Goal: Communication & Community: Answer question/provide support

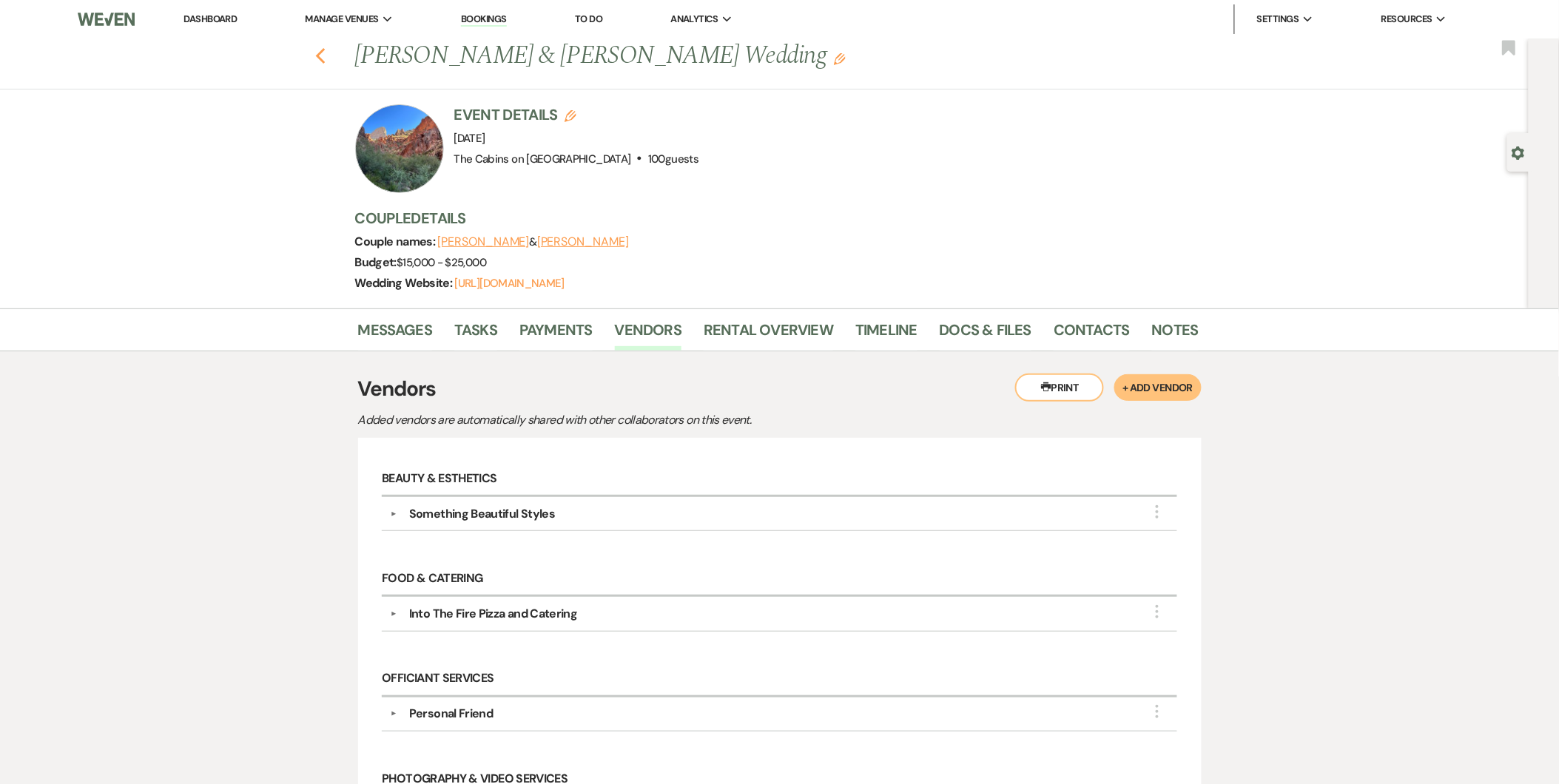
drag, startPoint x: 334, startPoint y: 57, endPoint x: 323, endPoint y: 55, distance: 11.2
click at [323, 55] on div "Previous [PERSON_NAME] & [PERSON_NAME] Wedding Edit Bookmark" at bounding box center [760, 64] width 1536 height 51
click at [323, 55] on use "button" at bounding box center [319, 55] width 9 height 16
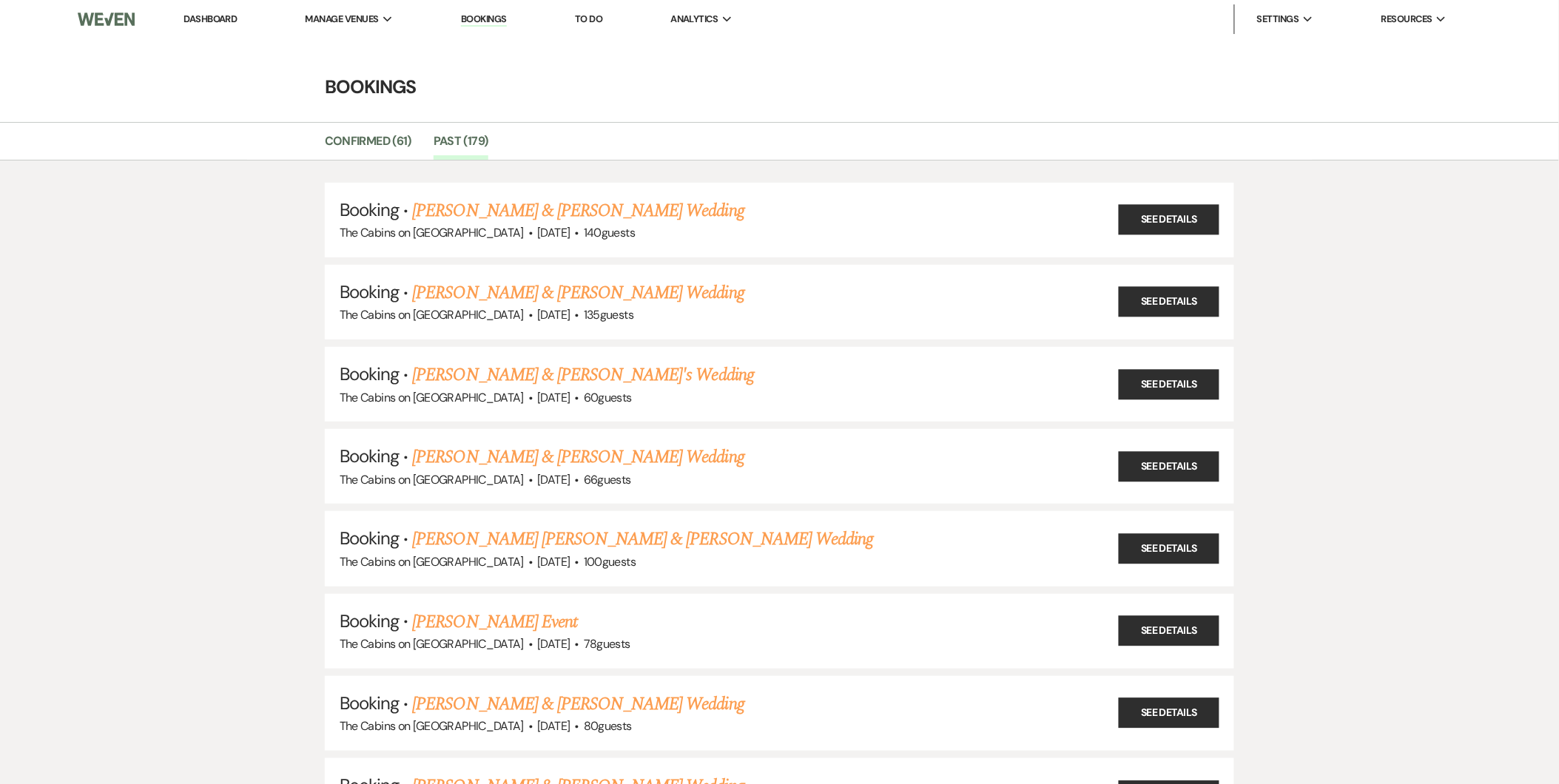
click at [211, 17] on link "Dashboard" at bounding box center [210, 19] width 53 height 13
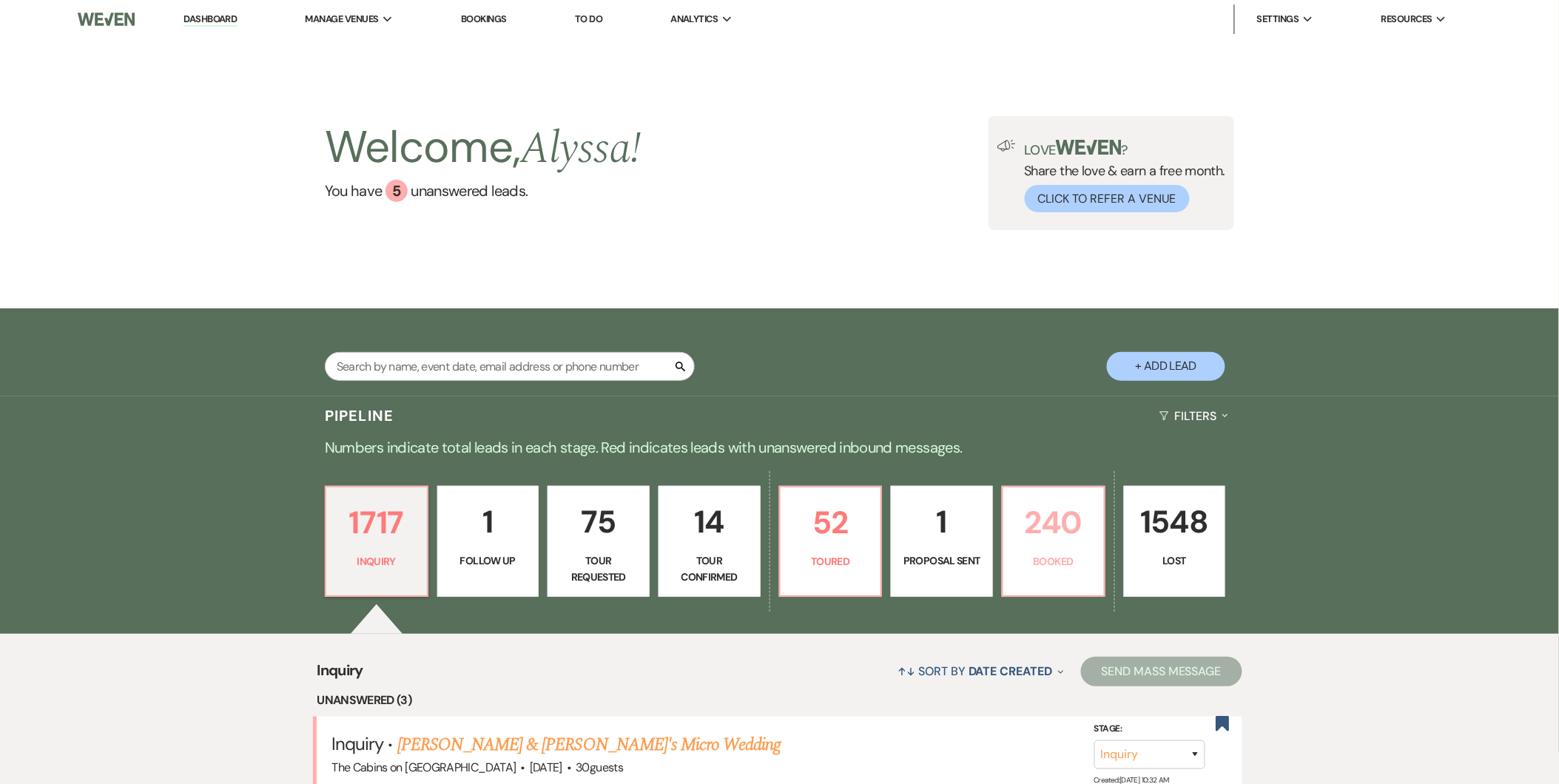
click at [1039, 518] on p "240" at bounding box center [1053, 523] width 83 height 49
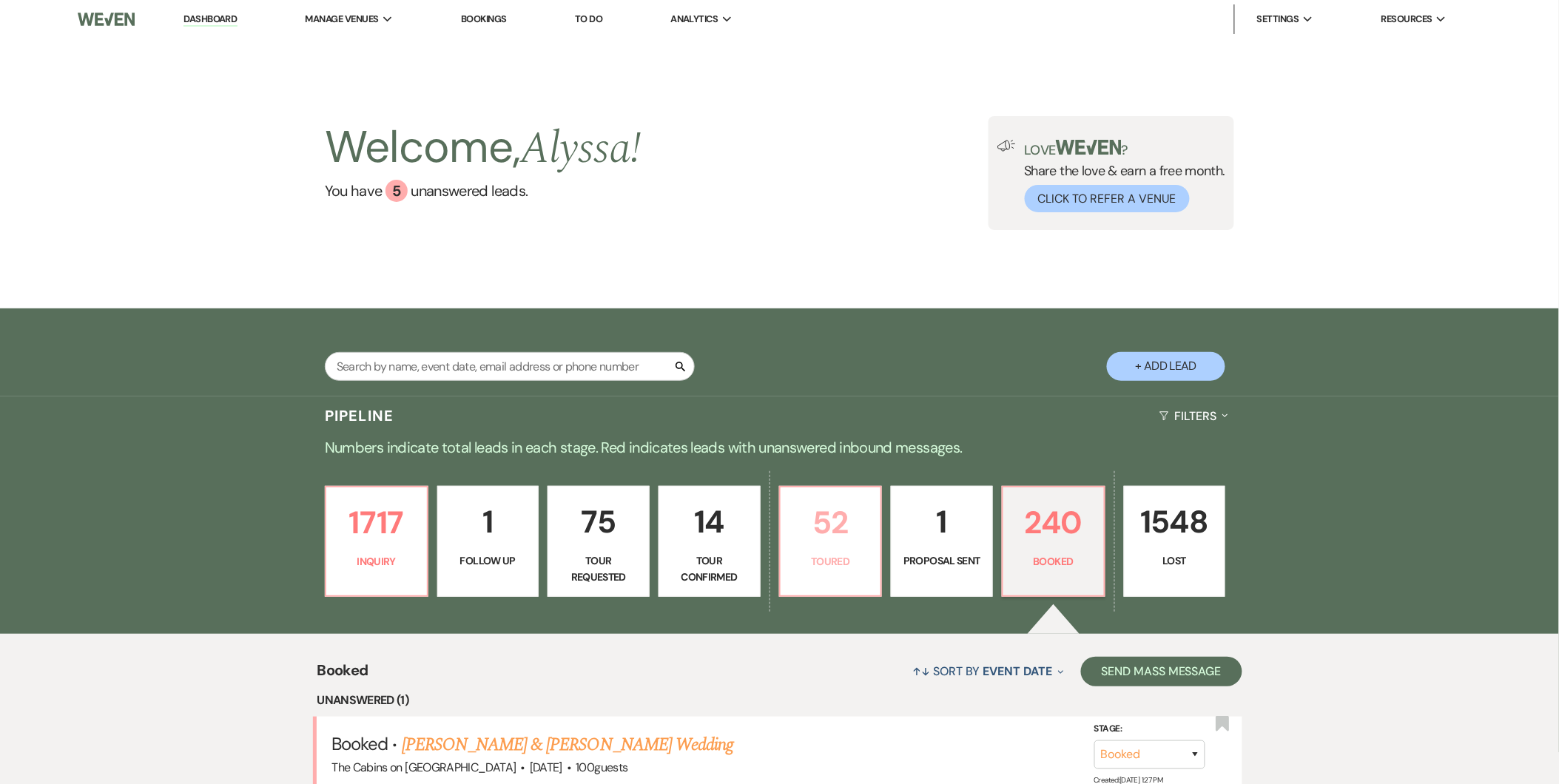
click at [852, 514] on p "52" at bounding box center [830, 523] width 83 height 49
select select "5"
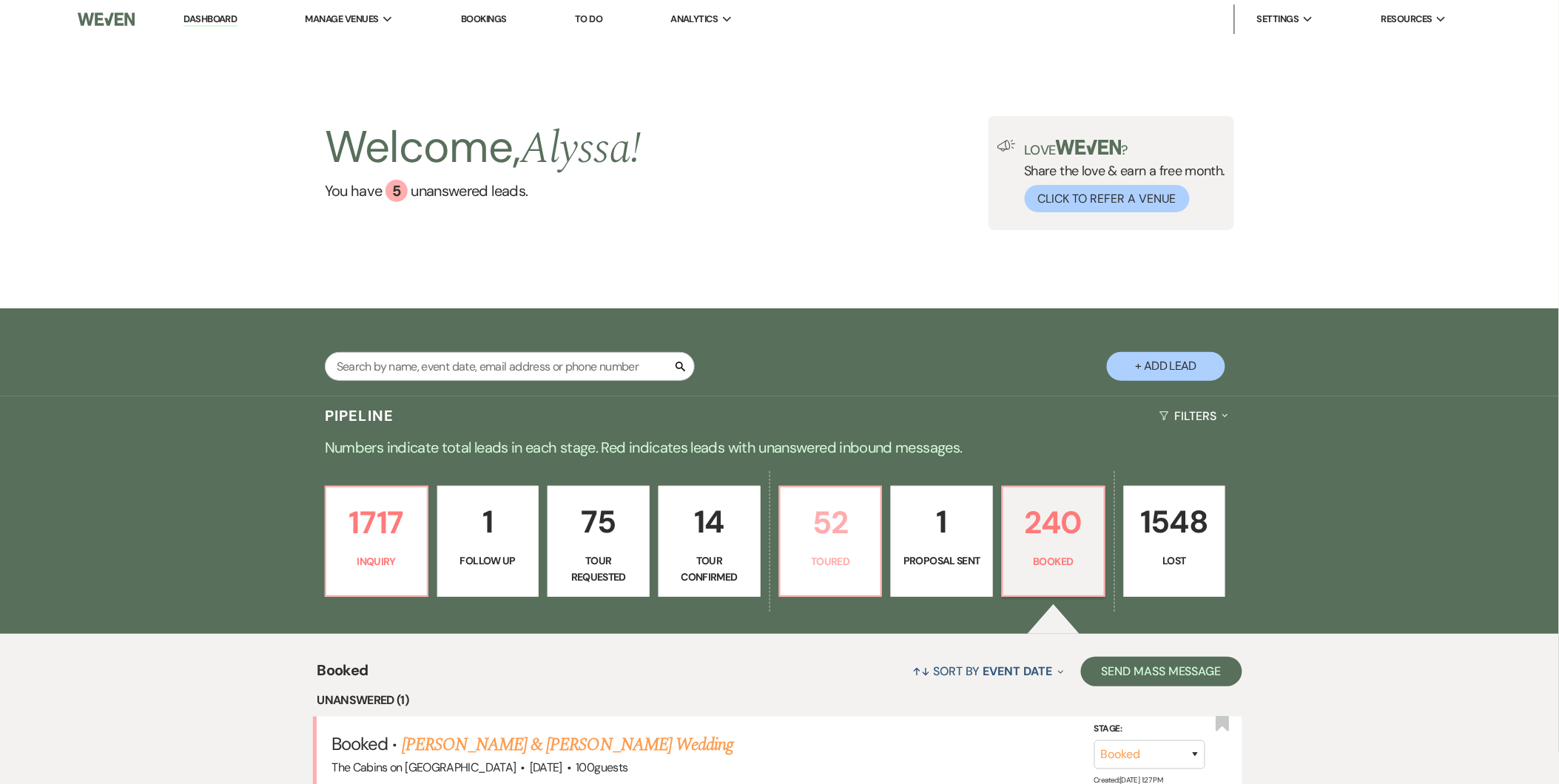
select select "5"
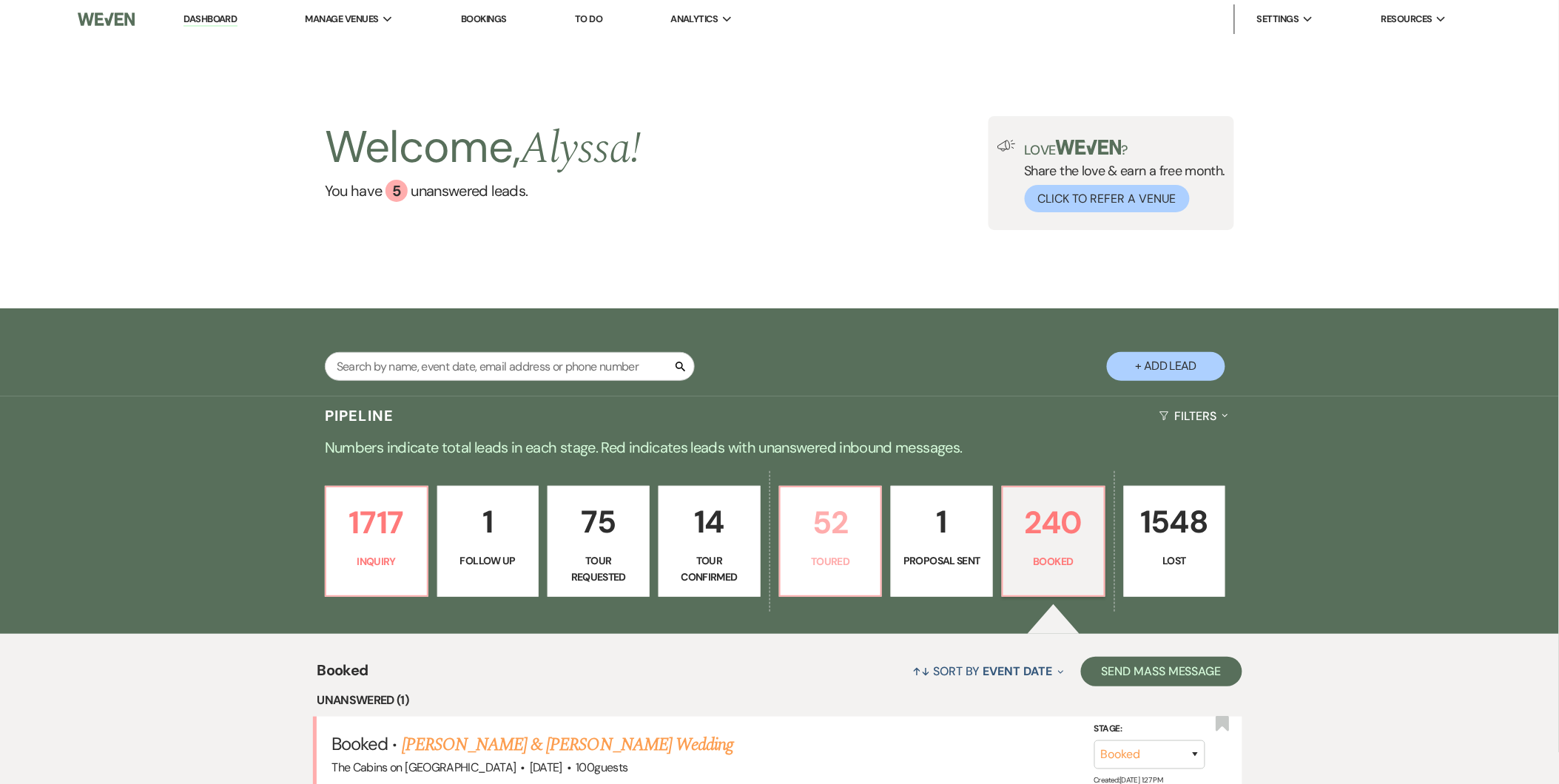
select select "5"
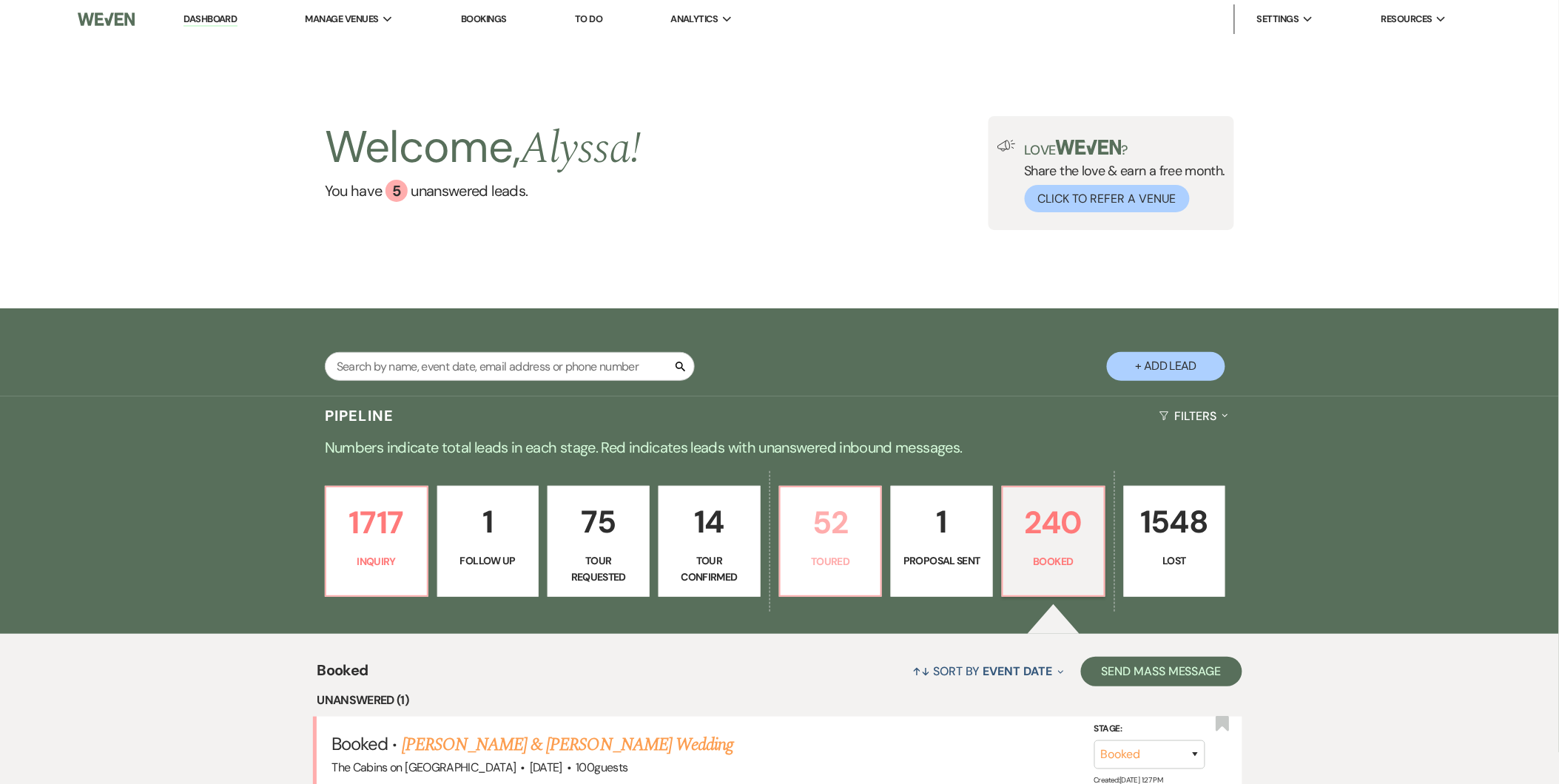
select select "5"
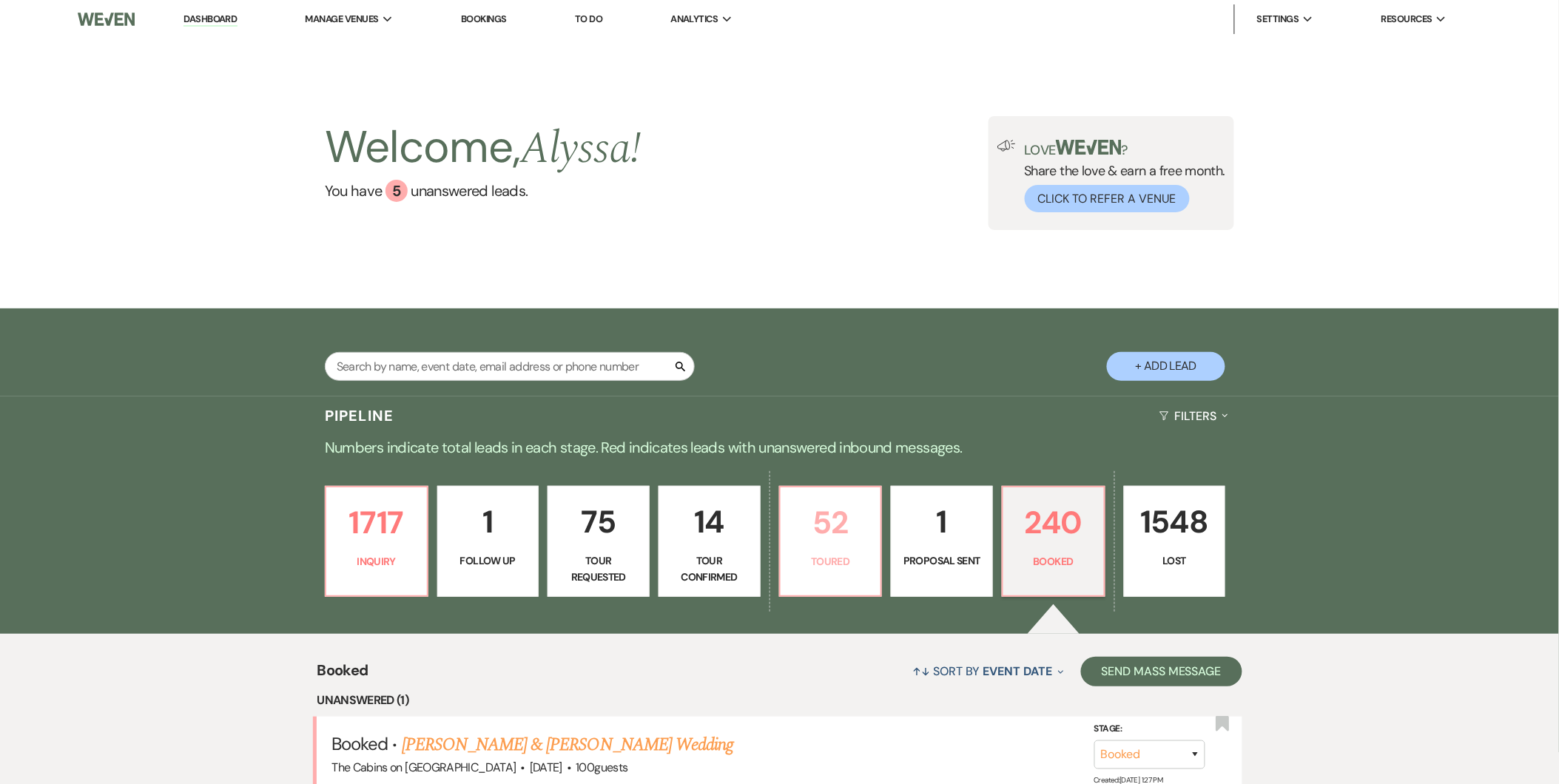
select select "5"
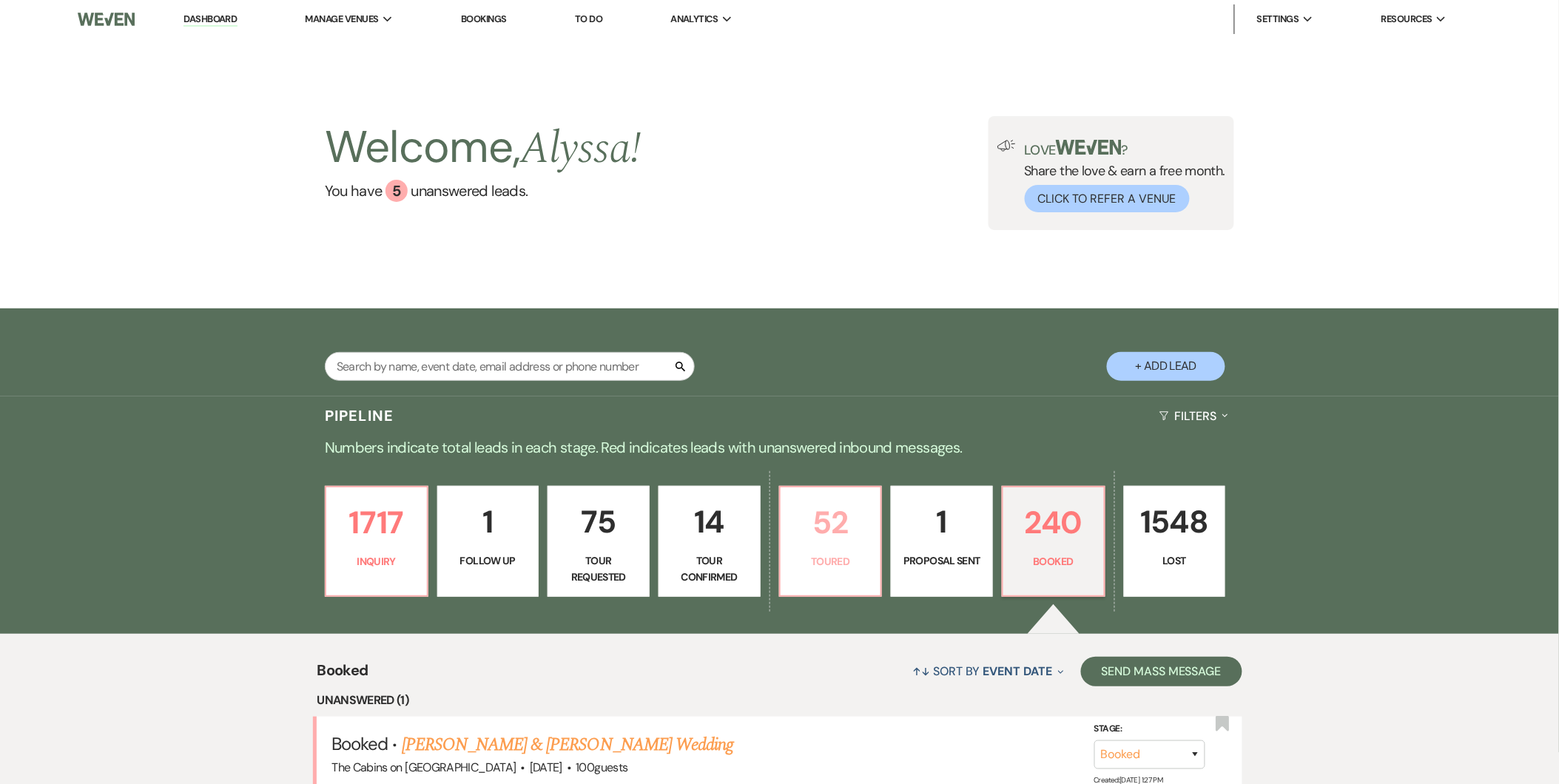
select select "5"
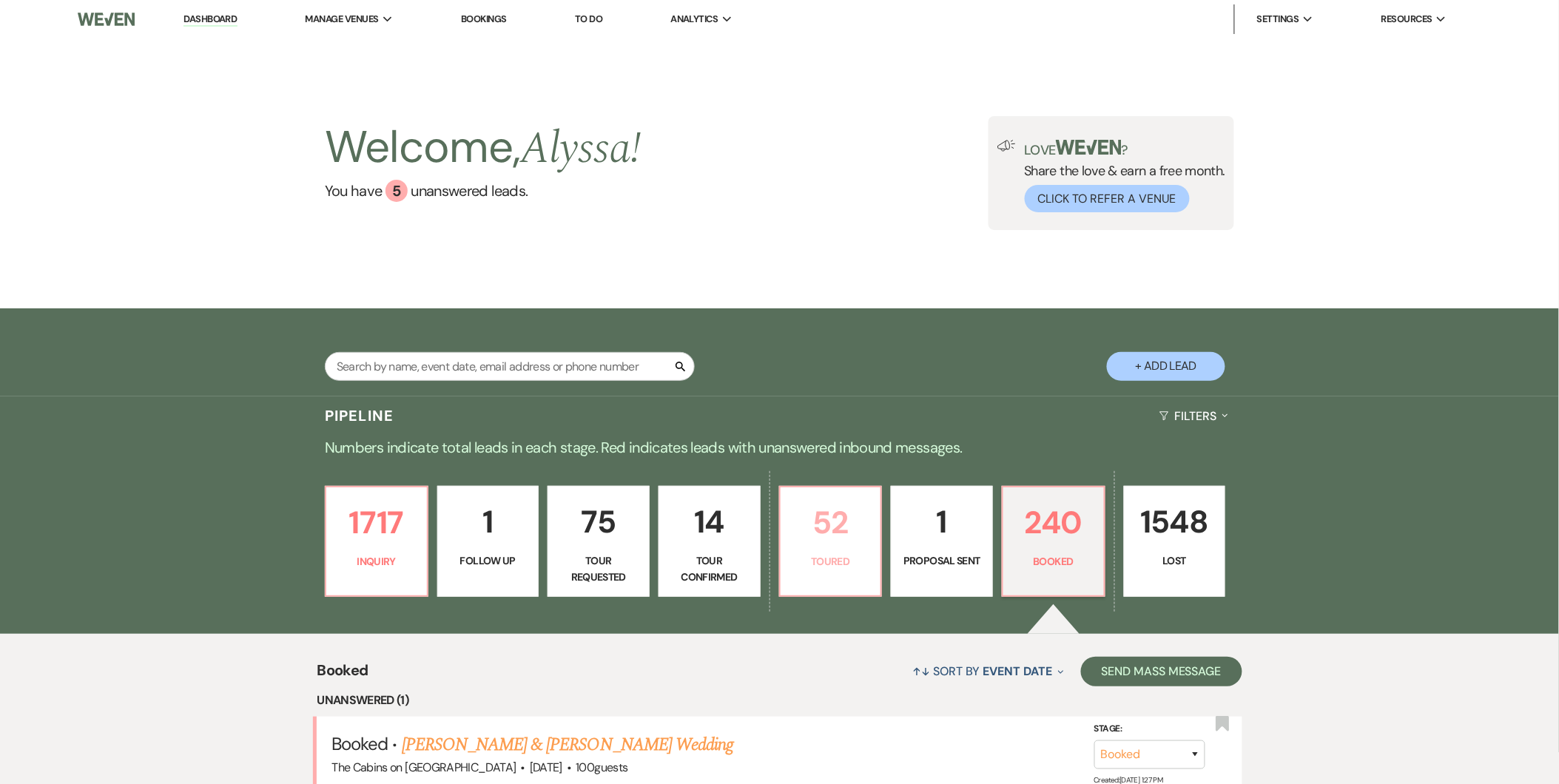
select select "5"
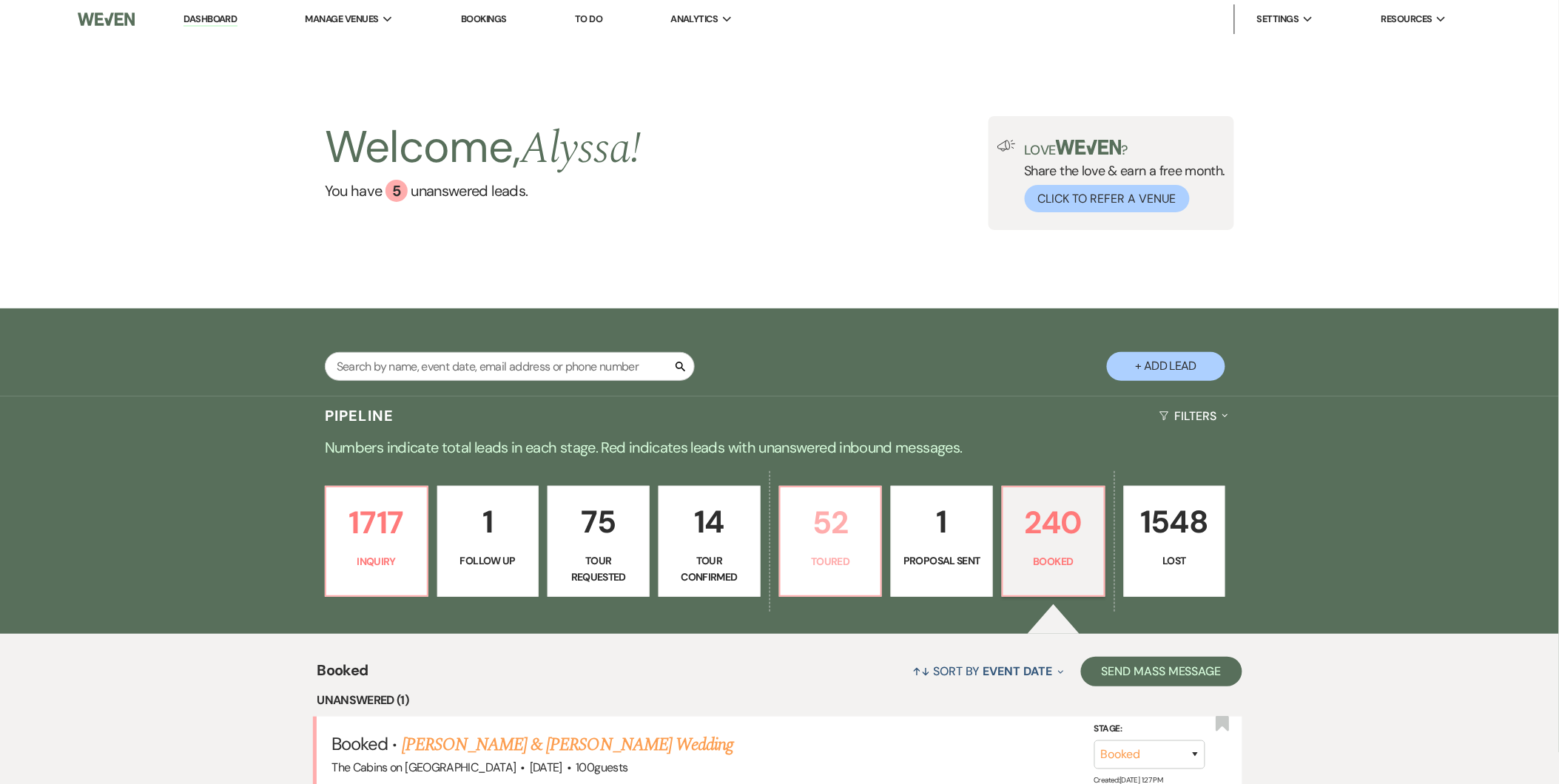
select select "5"
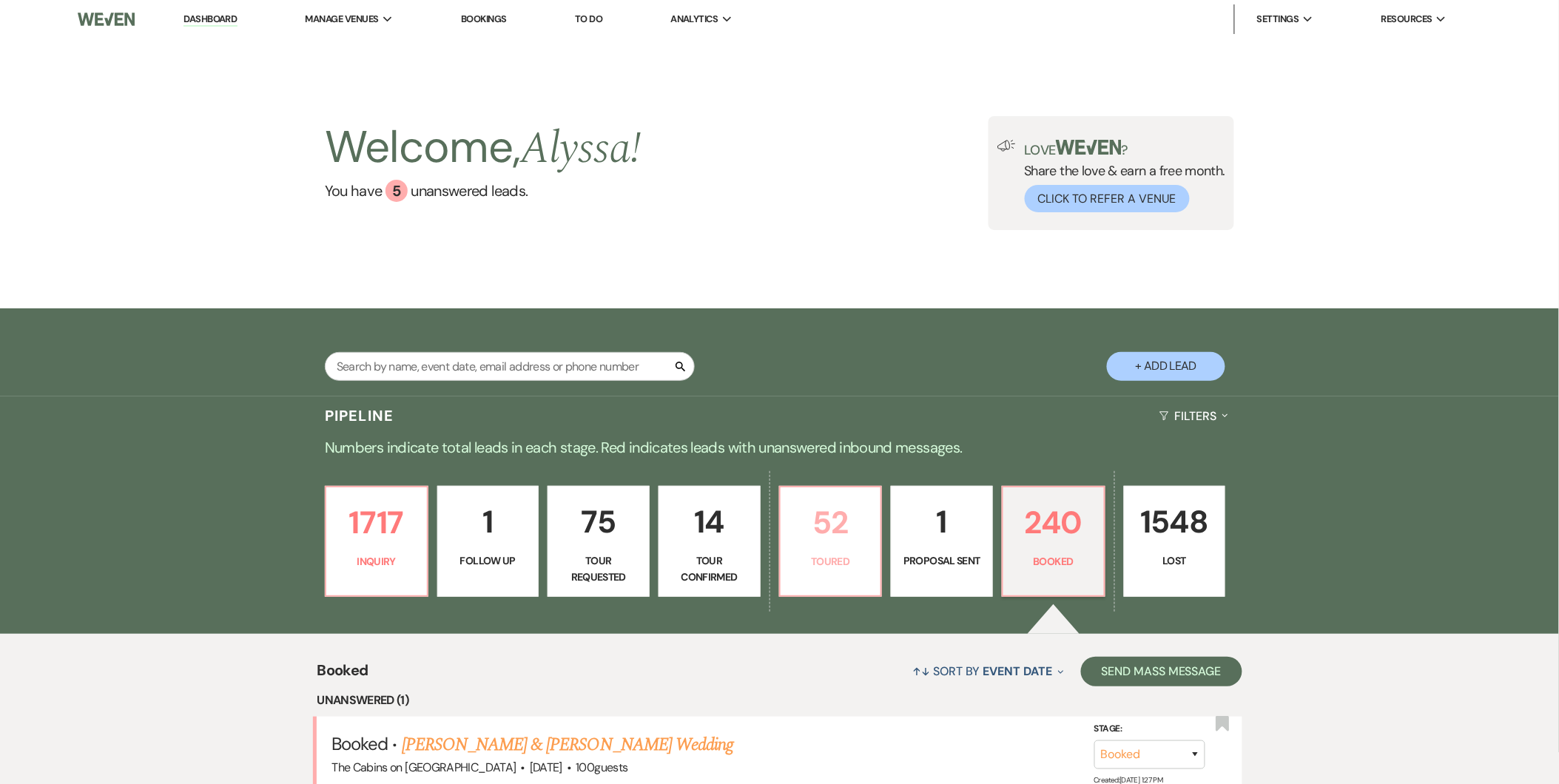
select select "5"
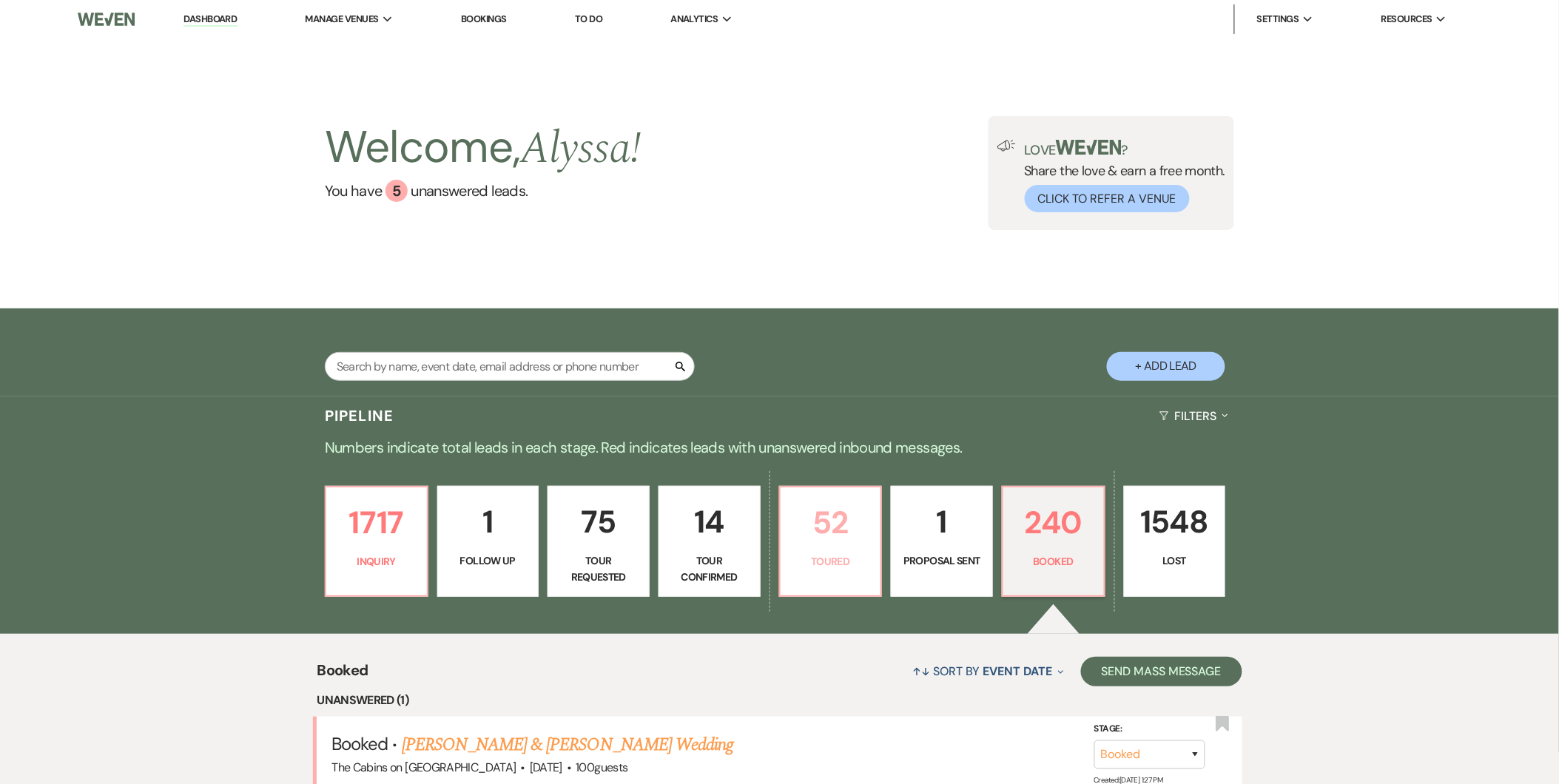
select select "5"
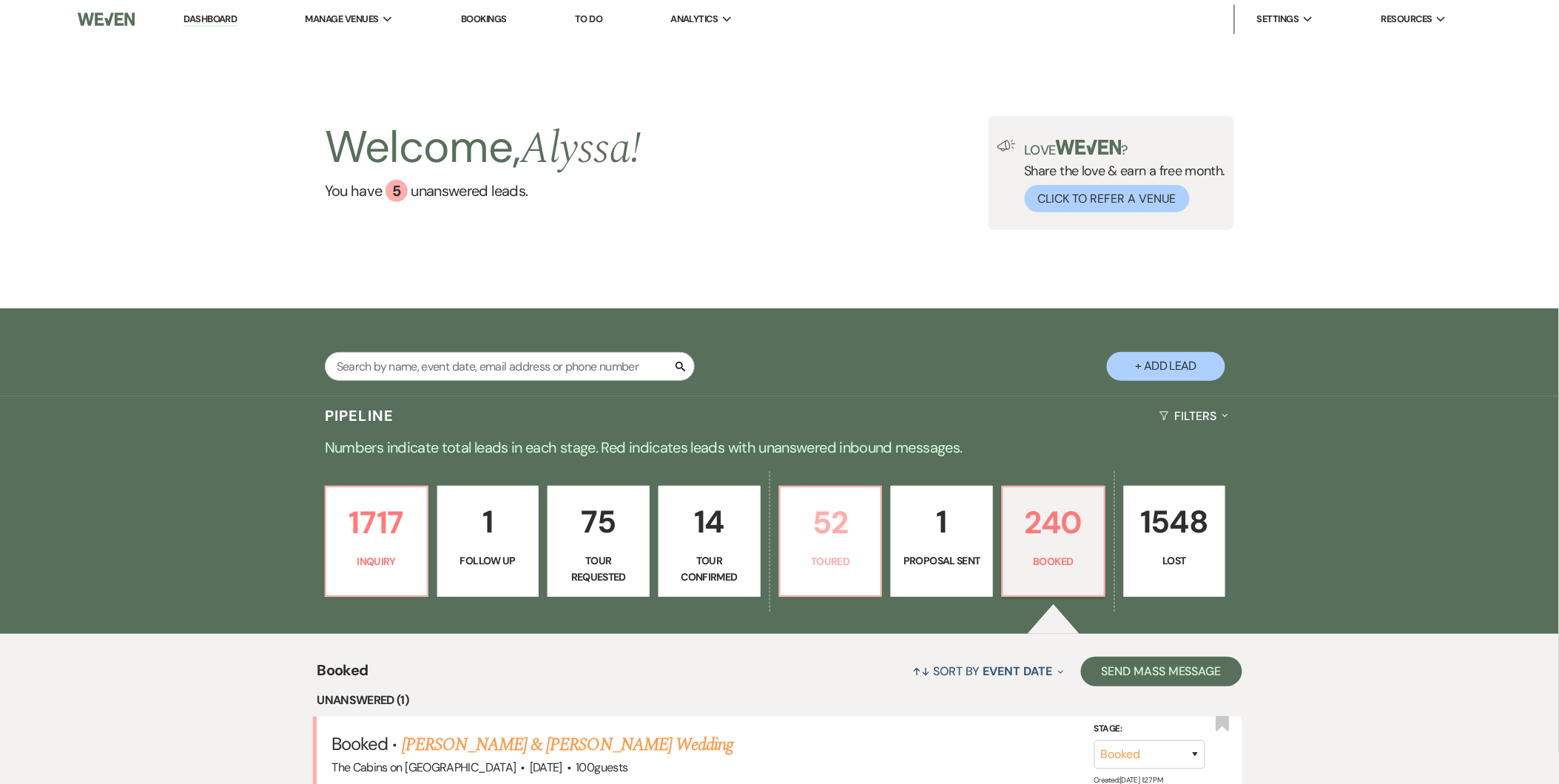
select select "5"
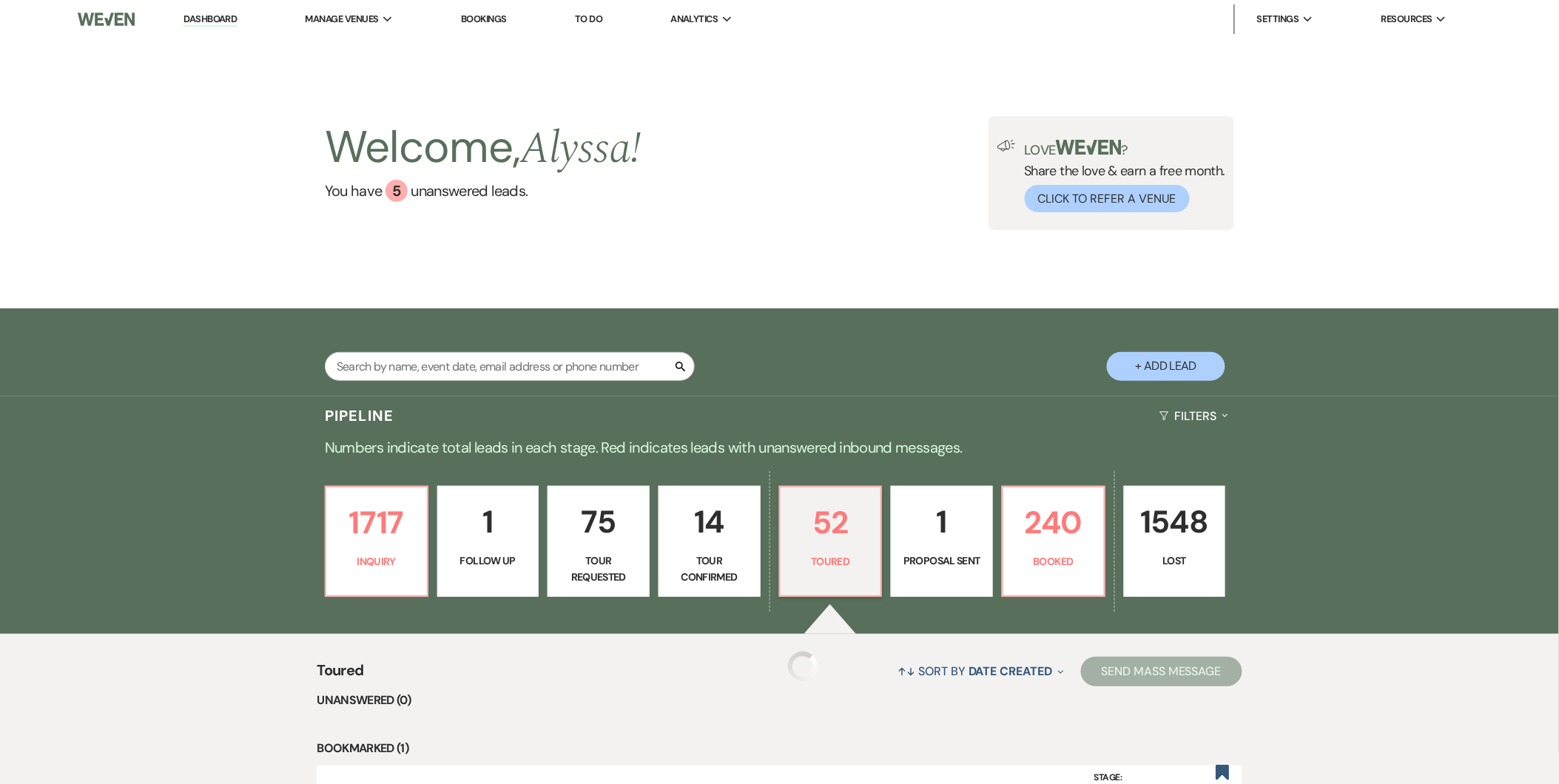
select select "5"
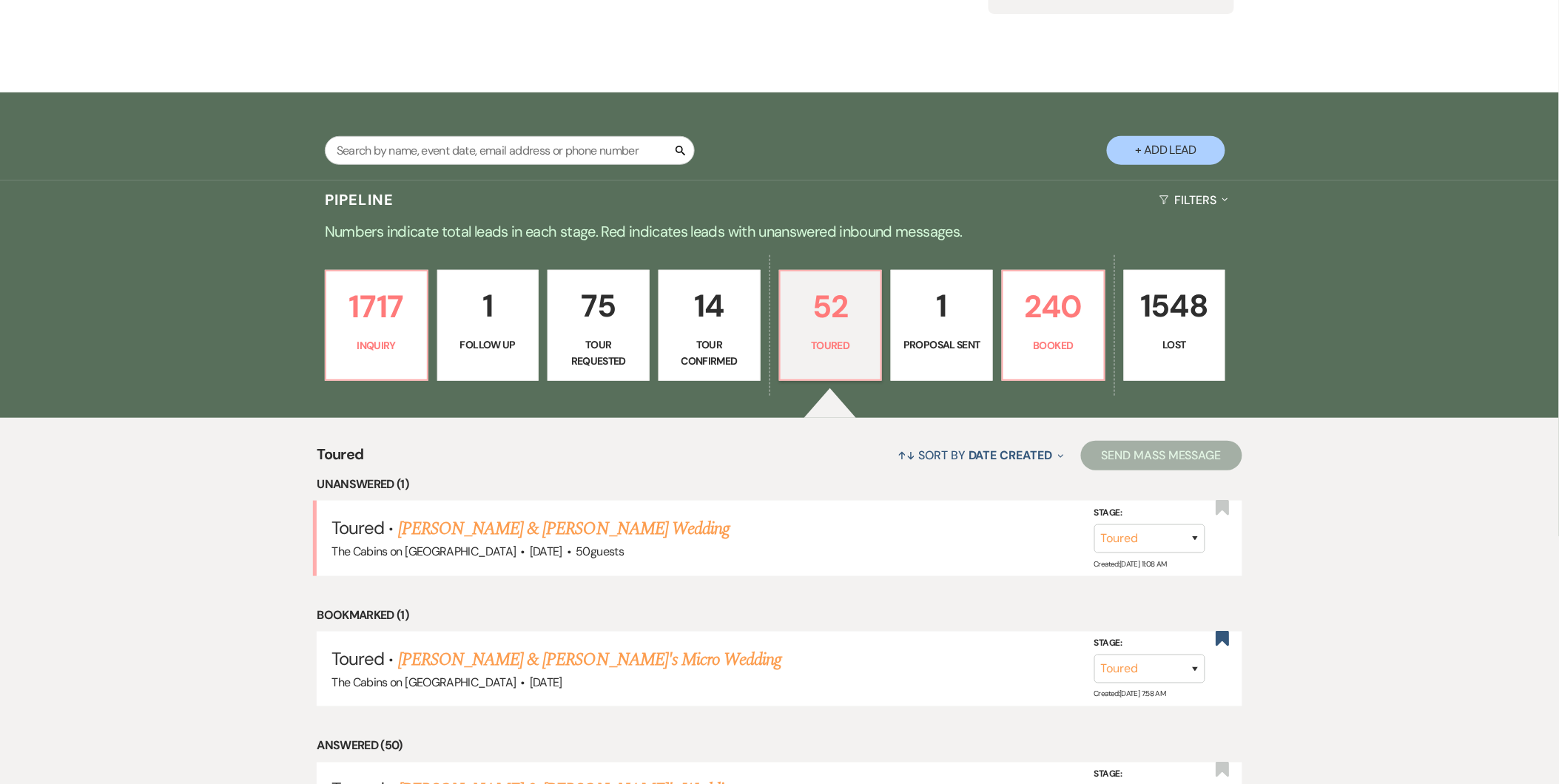
scroll to position [239, 0]
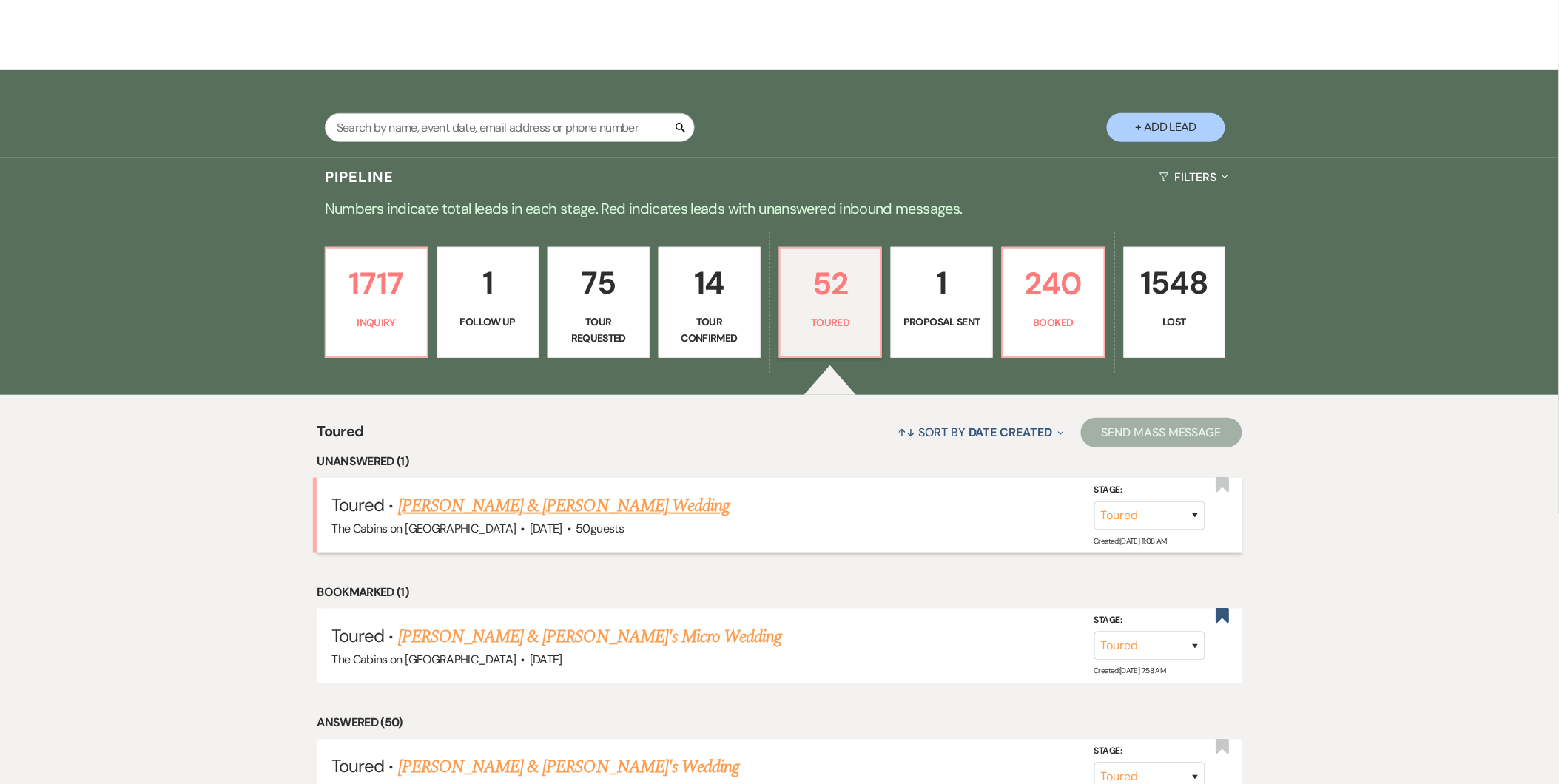
click at [637, 519] on link "[PERSON_NAME] & [PERSON_NAME] Wedding" at bounding box center [564, 506] width 332 height 26
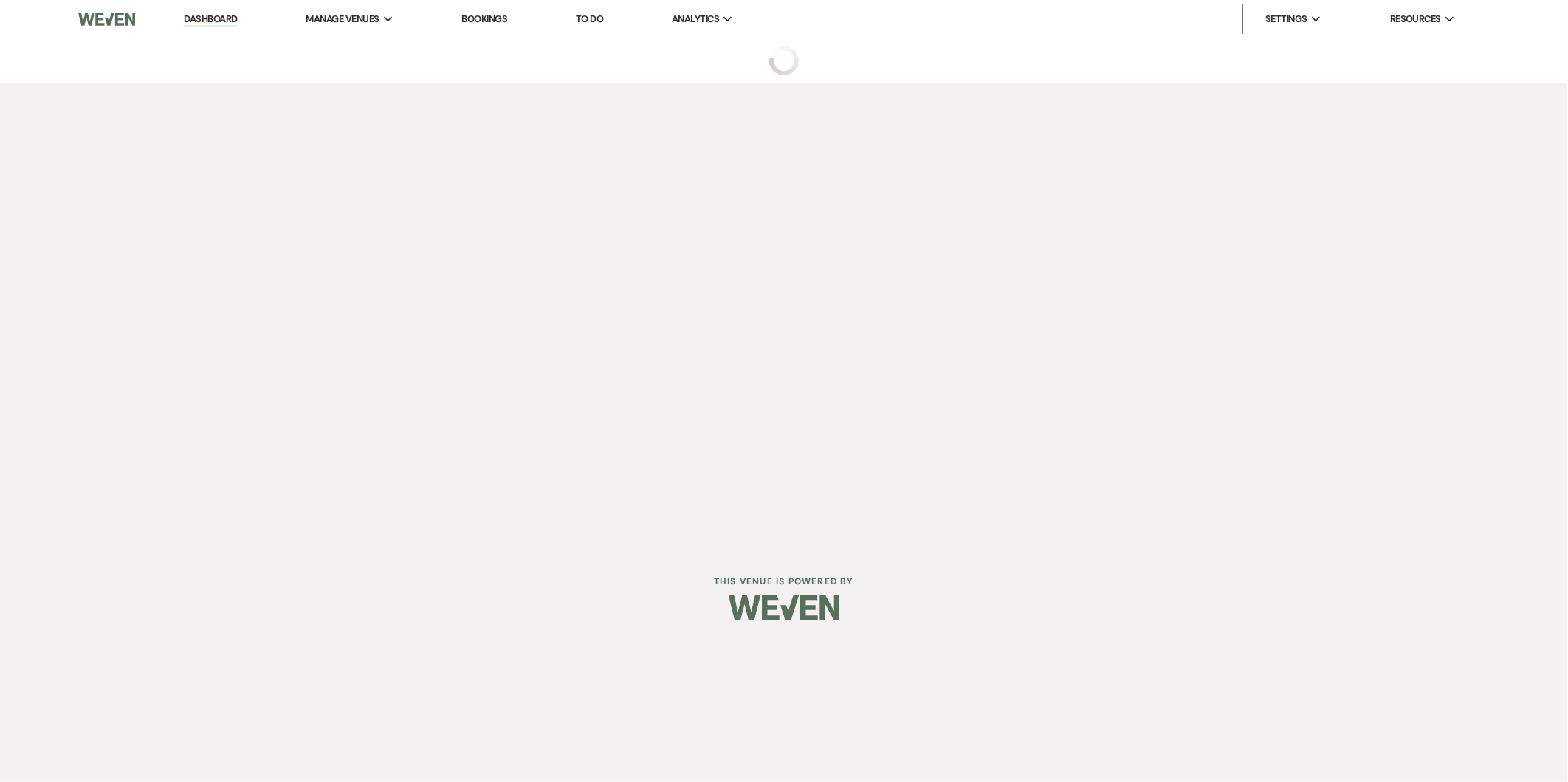
select select "5"
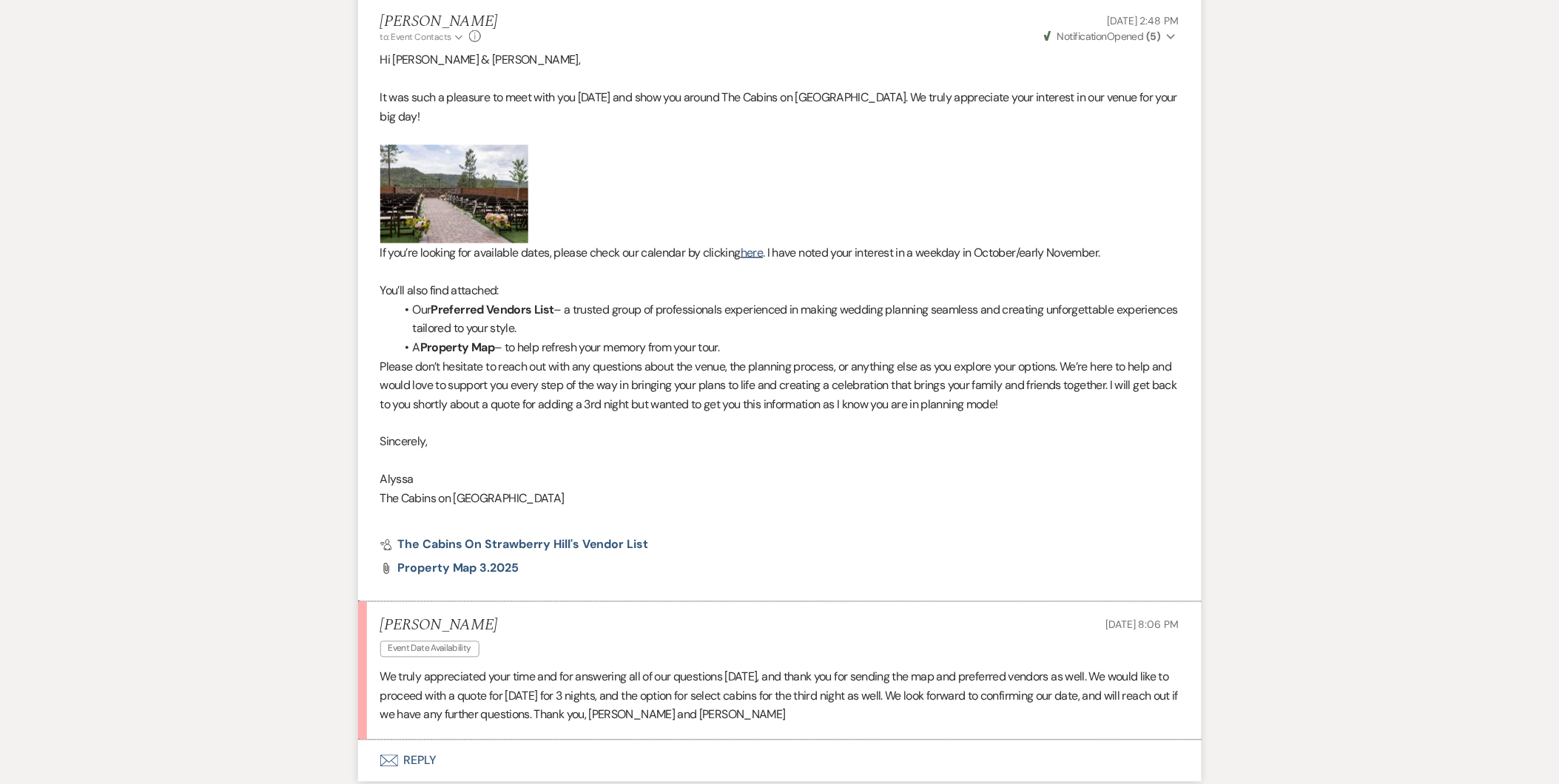
scroll to position [642, 0]
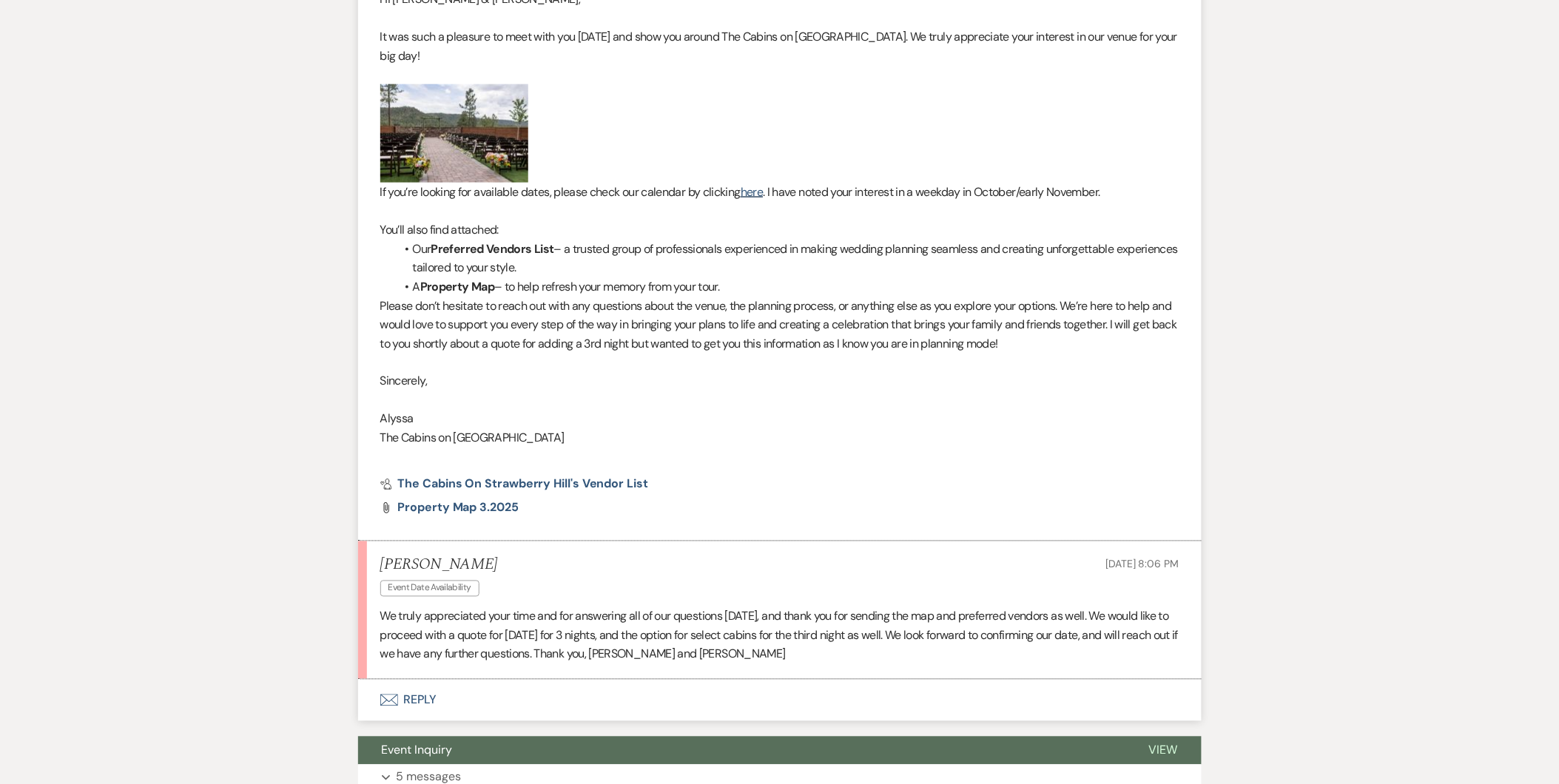
click at [1225, 189] on div "Messages Tasks Payments Rental Overview Documents Contacts Notes Event Messages…" at bounding box center [779, 270] width 1559 height 1083
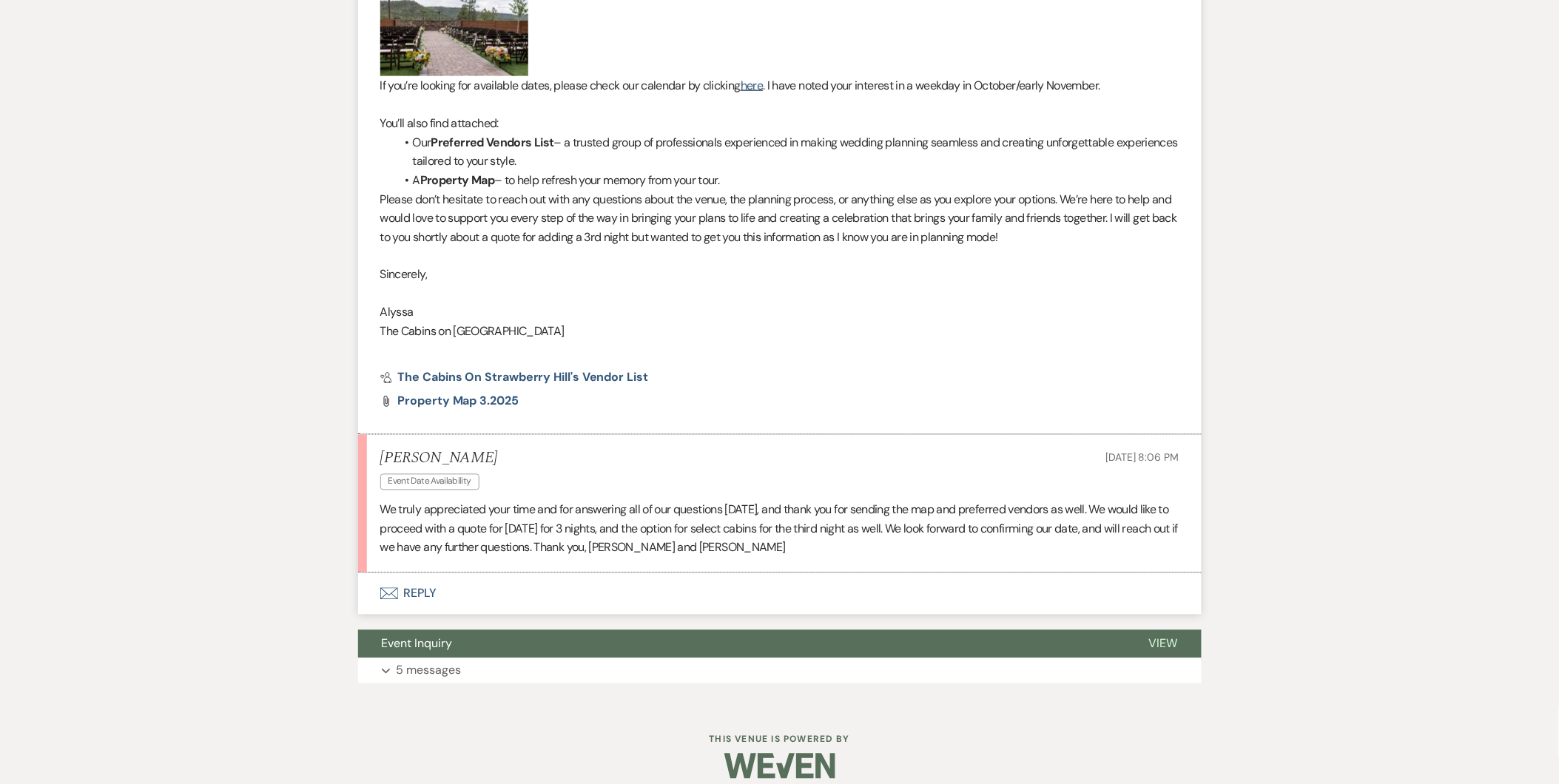
scroll to position [765, 0]
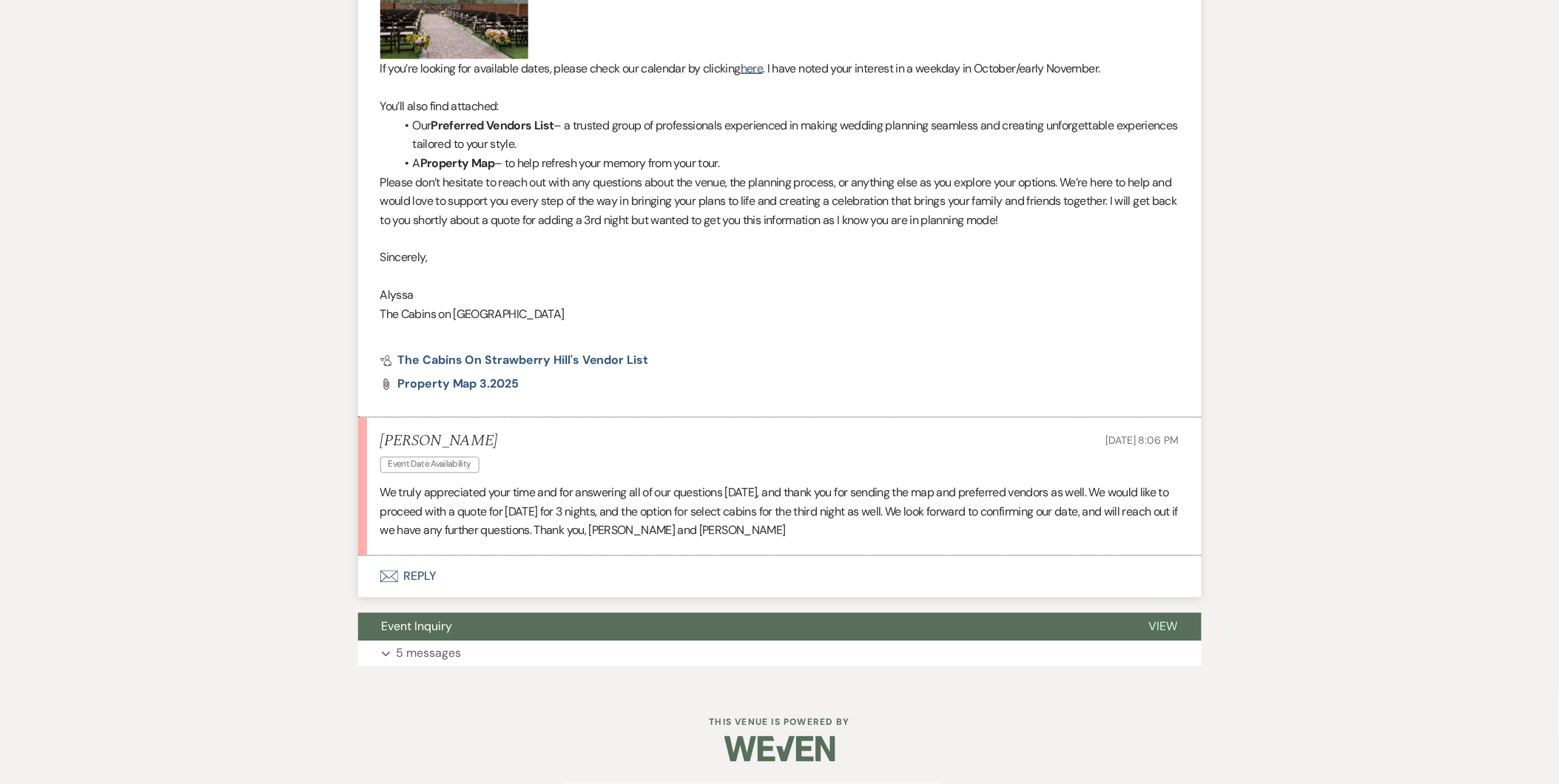
click at [411, 562] on button "Envelope Reply" at bounding box center [780, 577] width 844 height 42
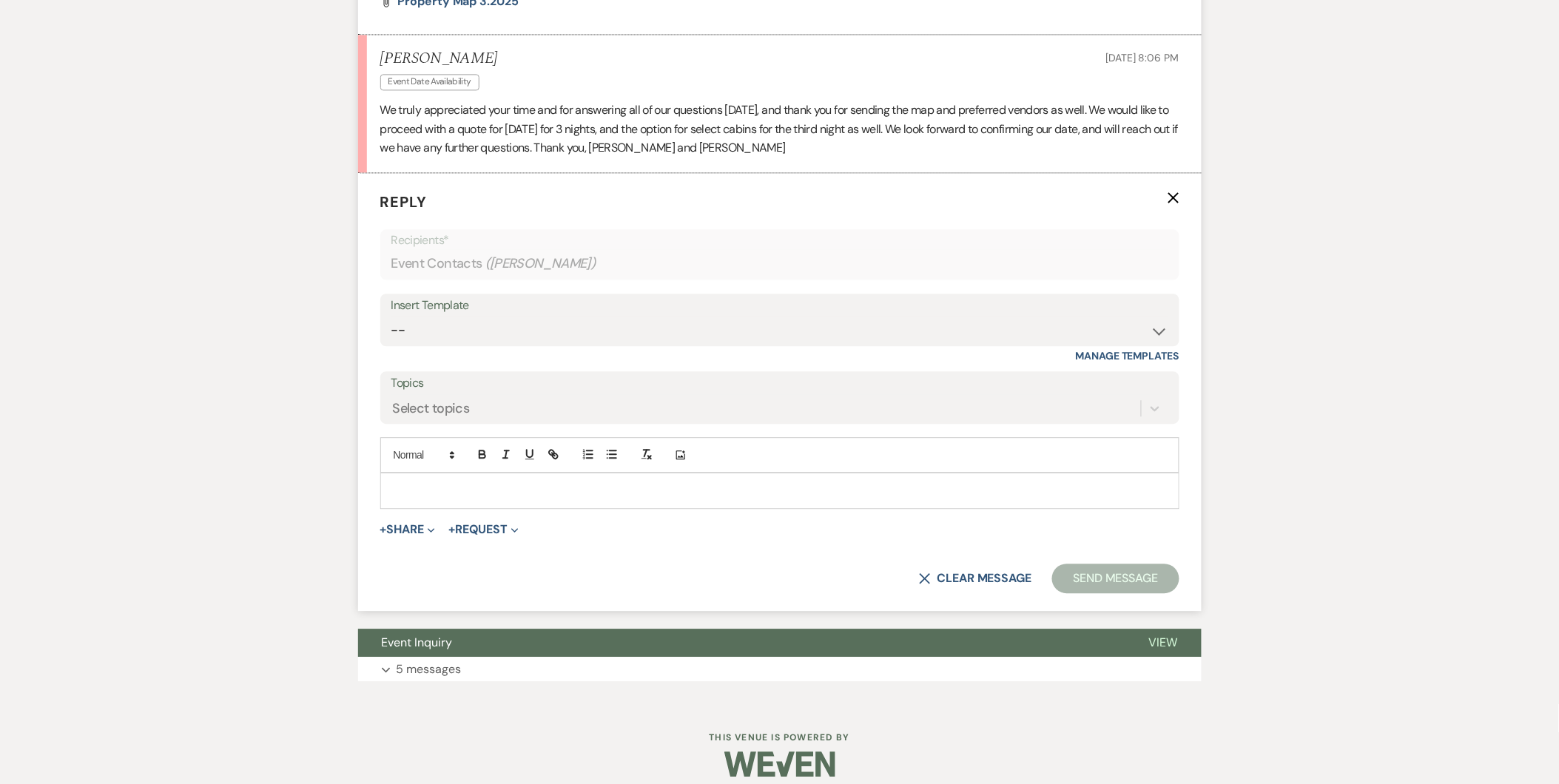
scroll to position [1149, 0]
click at [457, 496] on p at bounding box center [780, 490] width 776 height 16
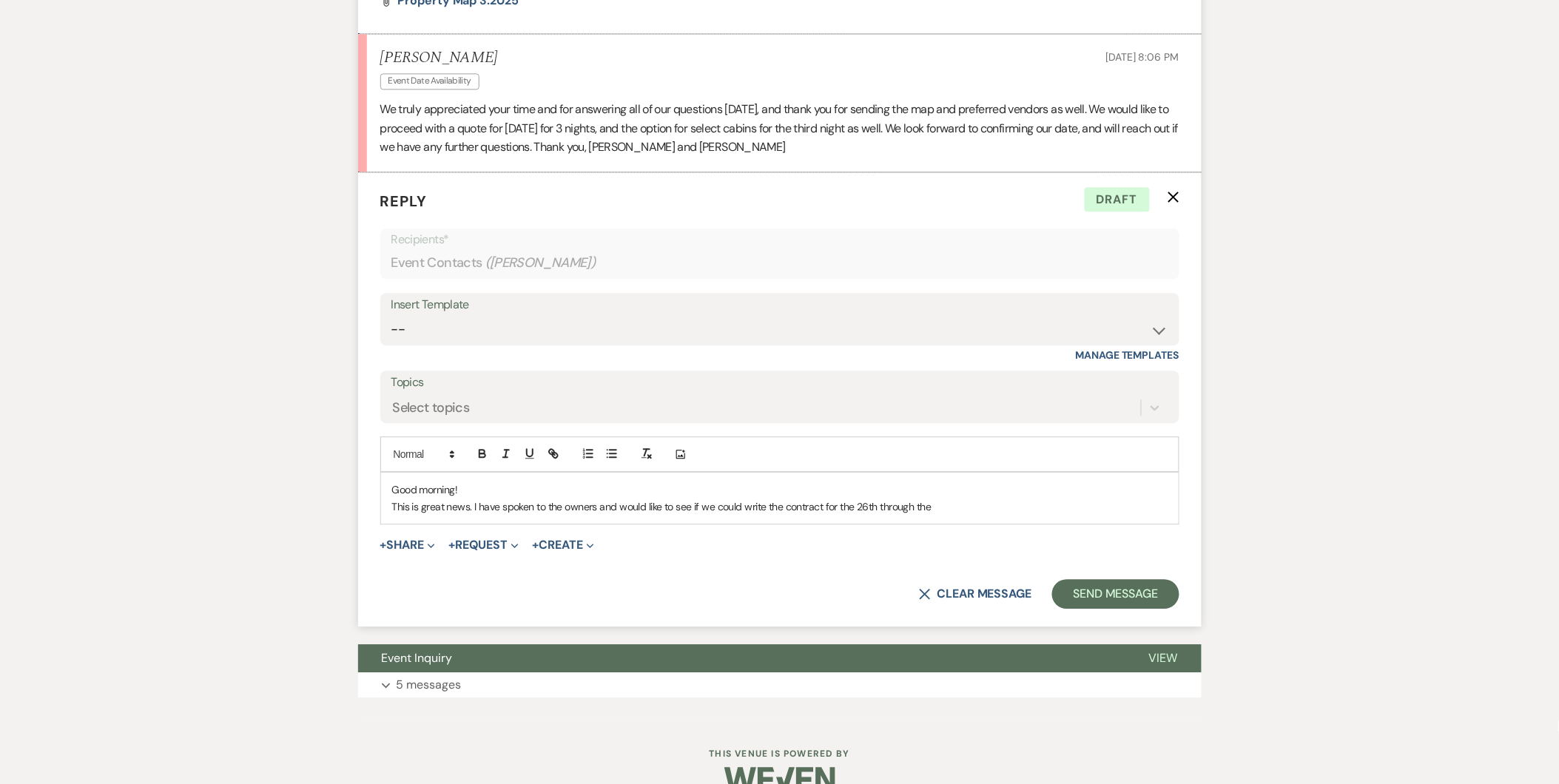
click at [950, 512] on p "This is great news. I have spoken to the owners and would like to see if we cou…" at bounding box center [780, 506] width 776 height 16
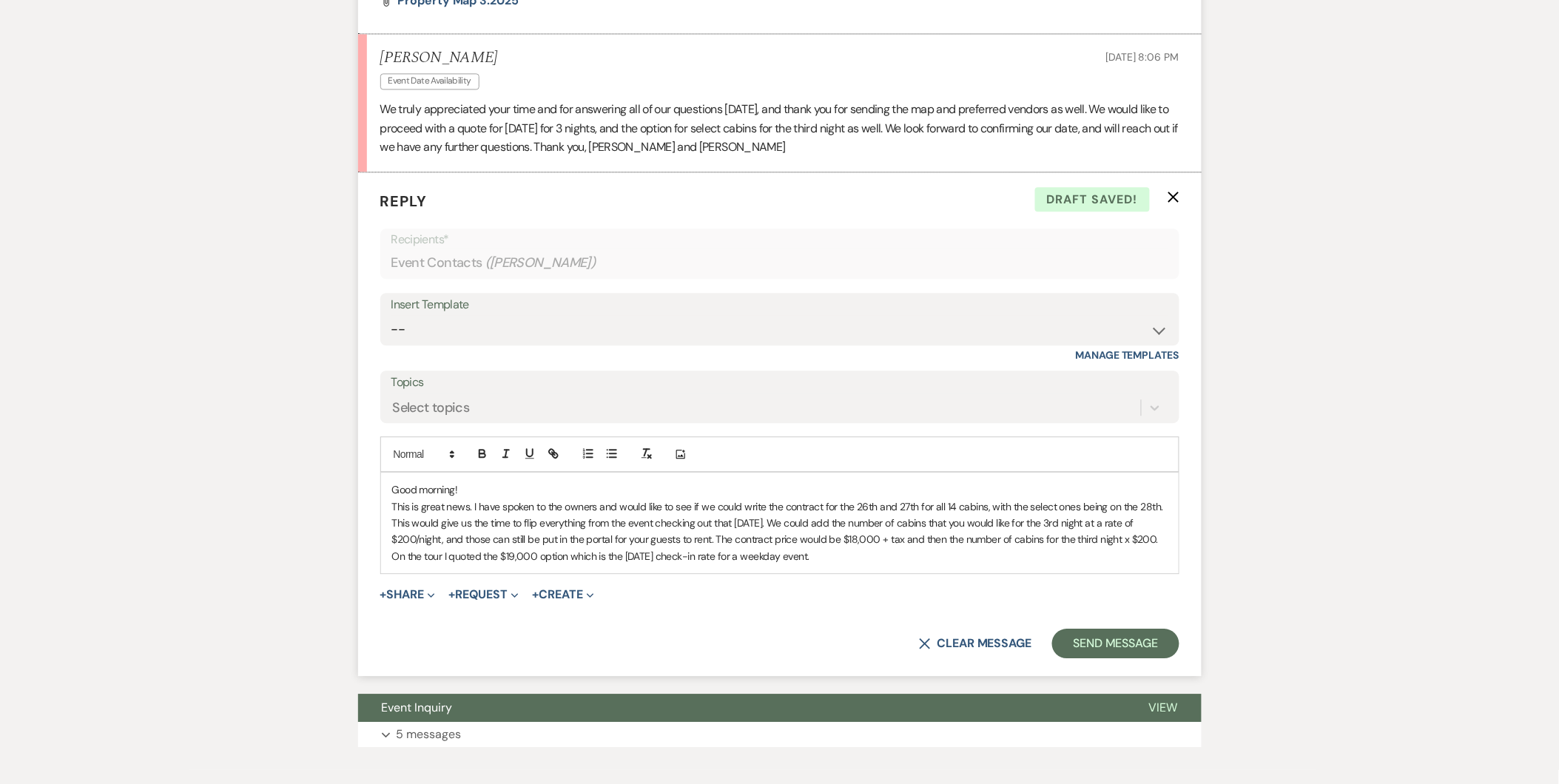
click at [471, 507] on p "This is great news. I have spoken to the owners and would like to see if we cou…" at bounding box center [780, 523] width 776 height 49
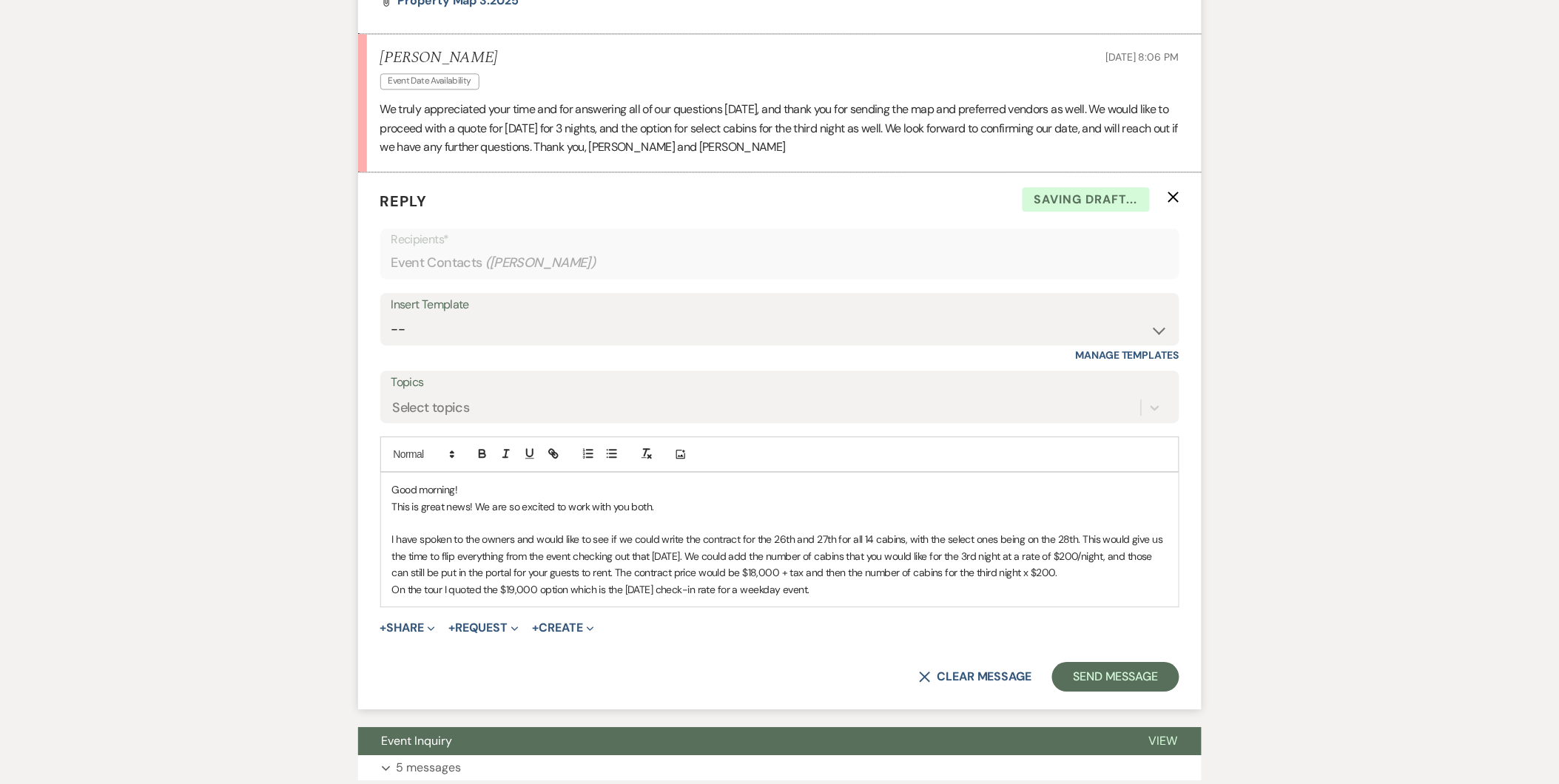
click at [749, 530] on p at bounding box center [780, 523] width 776 height 16
click at [746, 540] on p "I have spoken to the owners and would like to see if we could write the contrac…" at bounding box center [780, 556] width 776 height 49
click at [835, 546] on p "I have spoken to the owners and would like to see if we could write the contrac…" at bounding box center [780, 556] width 776 height 49
click at [654, 562] on p "I have spoken to the owners and would like to see if we could write the contrac…" at bounding box center [780, 556] width 776 height 49
click at [768, 573] on p "I have spoken to the owners and would like to see if we could write the contrac…" at bounding box center [780, 556] width 776 height 49
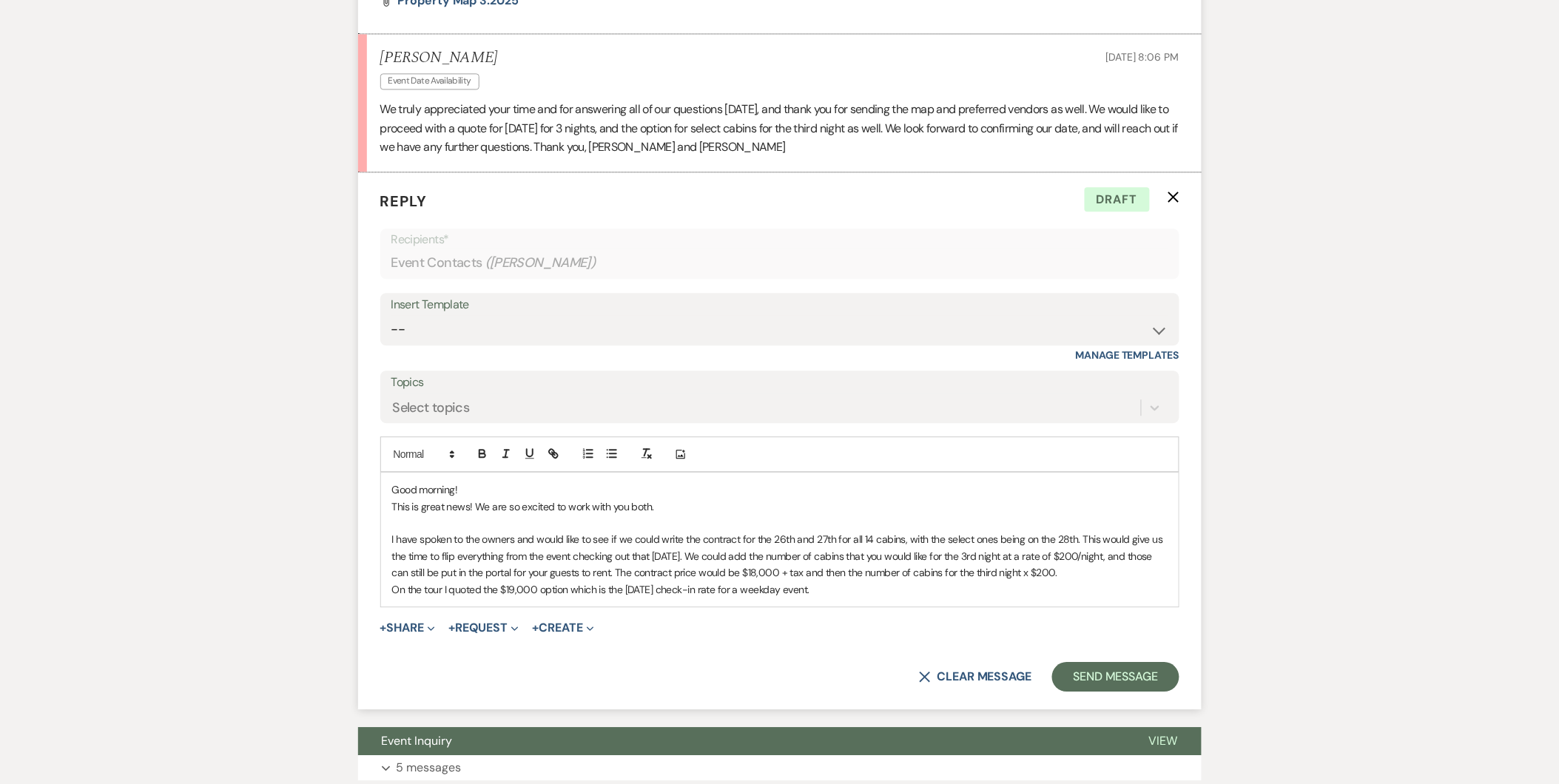
click at [836, 570] on p "I have spoken to the owners and would like to see if we could write the contrac…" at bounding box center [780, 556] width 776 height 49
click at [1067, 572] on p "I have spoken to the owners and would like to see if we could write the contrac…" at bounding box center [780, 556] width 776 height 49
click at [1060, 575] on p "I have spoken to the owners and would like to see if we could write the contrac…" at bounding box center [780, 556] width 776 height 49
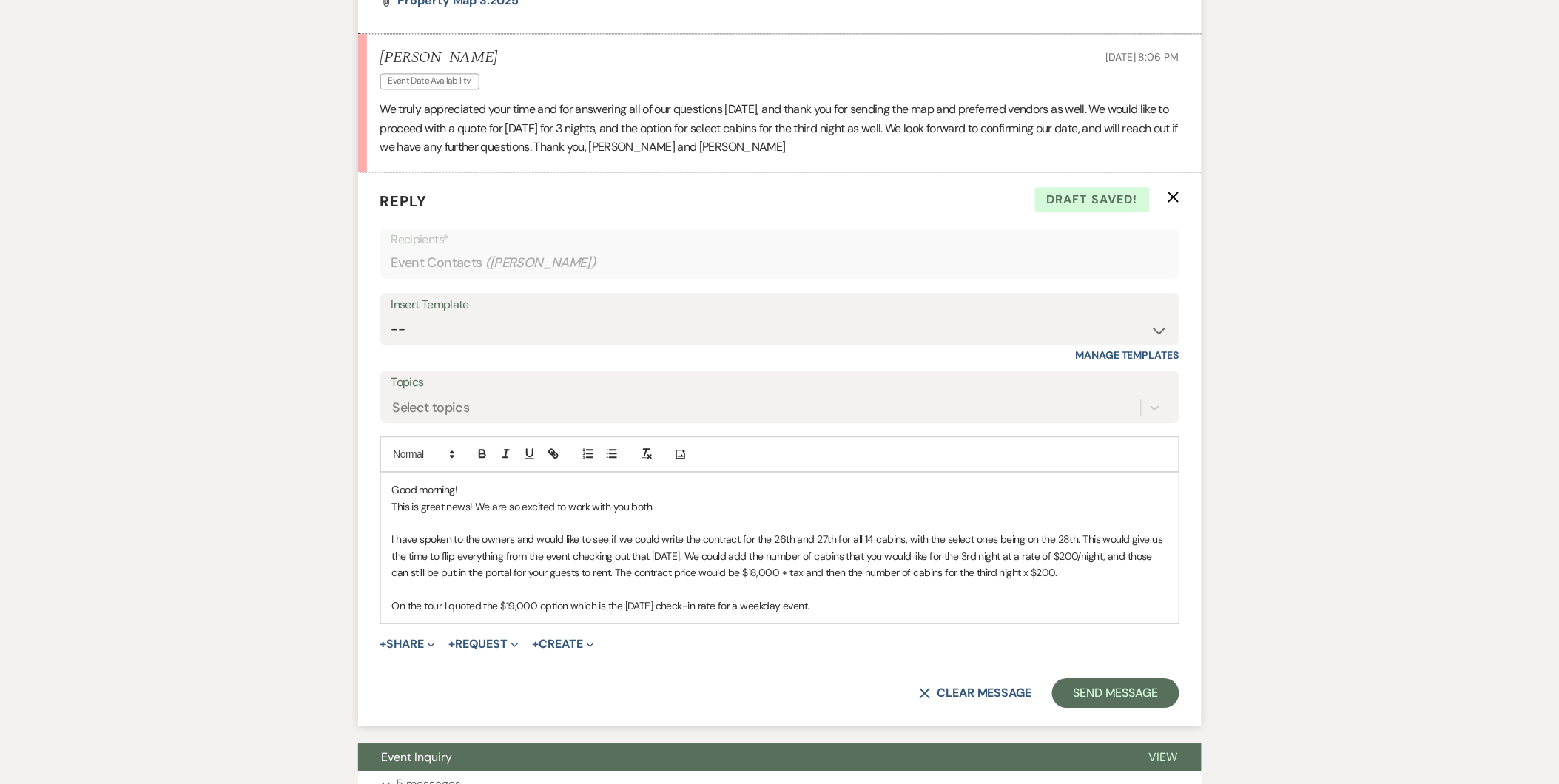
click at [827, 607] on p "On the tour I quoted the $19,000 option which is the [DATE] check-in rate for a…" at bounding box center [780, 606] width 776 height 16
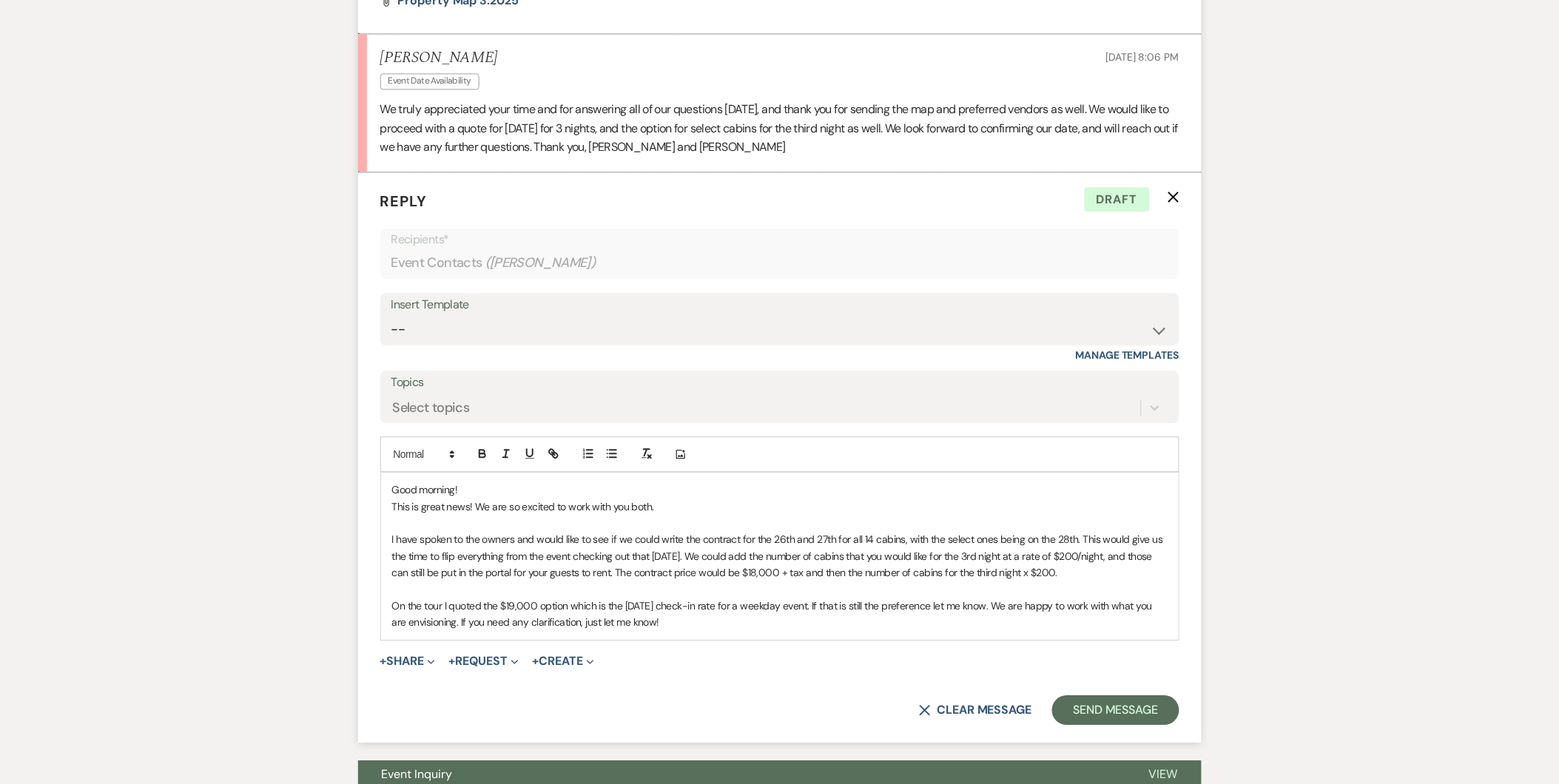
click at [689, 554] on p "I have spoken to the owners and would like to see if we could write the contrac…" at bounding box center [780, 556] width 776 height 49
click at [689, 554] on p "I have spoken to the owners and would like to see if we could write the contrac…" at bounding box center [780, 556] width 776 height 49
click at [459, 627] on p "On the tour I quoted the $19,000 option which is the [DATE] check-in rate for a…" at bounding box center [780, 614] width 776 height 33
click at [461, 622] on p "On the tour I quoted the $19,000 option which is the [DATE] check-in rate for a…" at bounding box center [780, 614] width 776 height 33
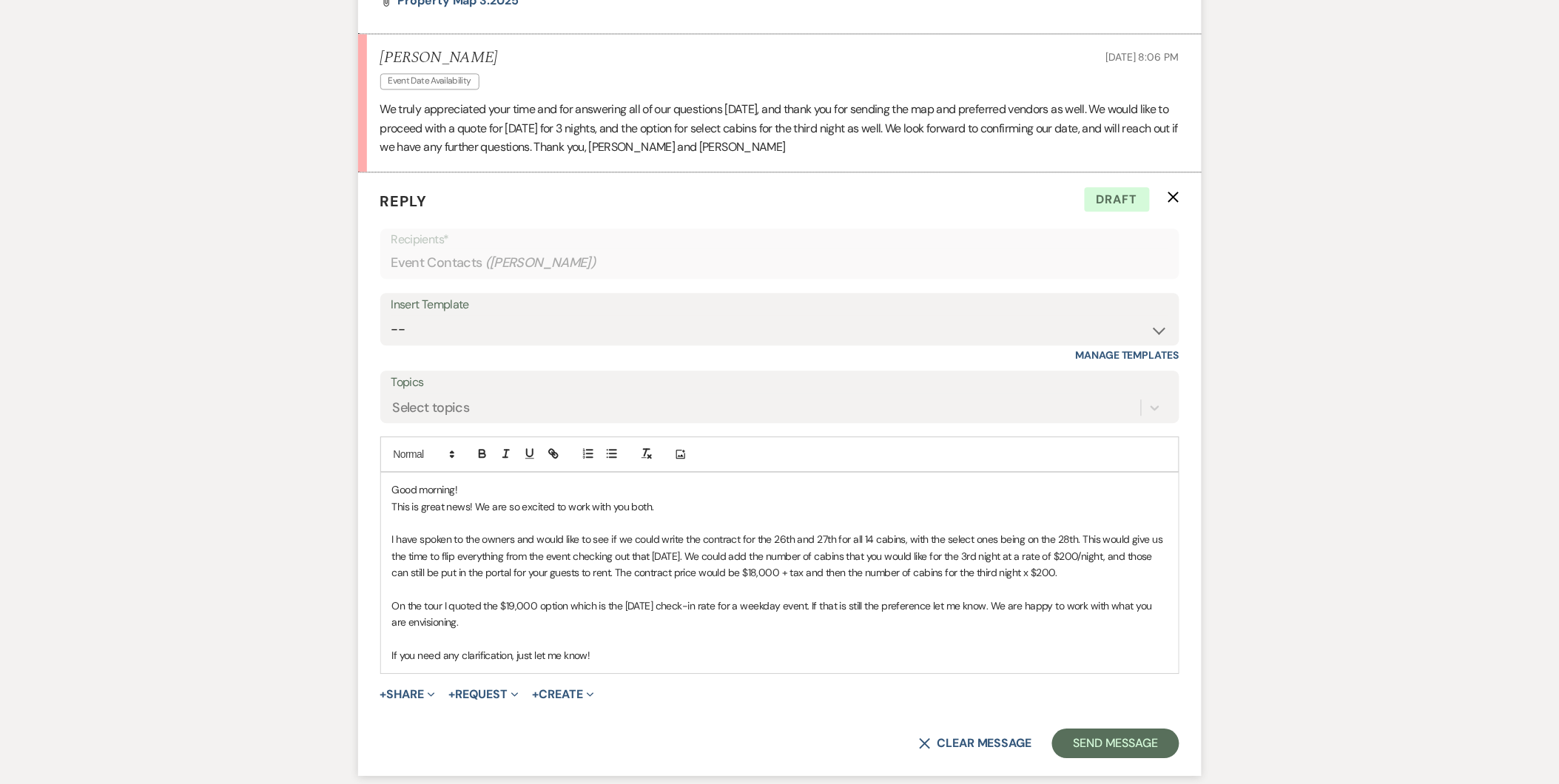
click at [847, 603] on p "On the tour I quoted the $19,000 option which is the [DATE] check-in rate for a…" at bounding box center [780, 614] width 776 height 33
drag, startPoint x: 852, startPoint y: 604, endPoint x: 933, endPoint y: 611, distance: 81.3
click at [933, 611] on p "On the tour I quoted the $19,000 option which is the [DATE] check-in rate for a…" at bounding box center [780, 614] width 776 height 33
click at [1001, 604] on p "On the tour I quoted the $19,000 option which is the [DATE] check-in rate for a…" at bounding box center [780, 614] width 776 height 33
click at [999, 604] on p "On the tour I quoted the $19,000 option which is the [DATE] check-in rate for a…" at bounding box center [780, 614] width 776 height 33
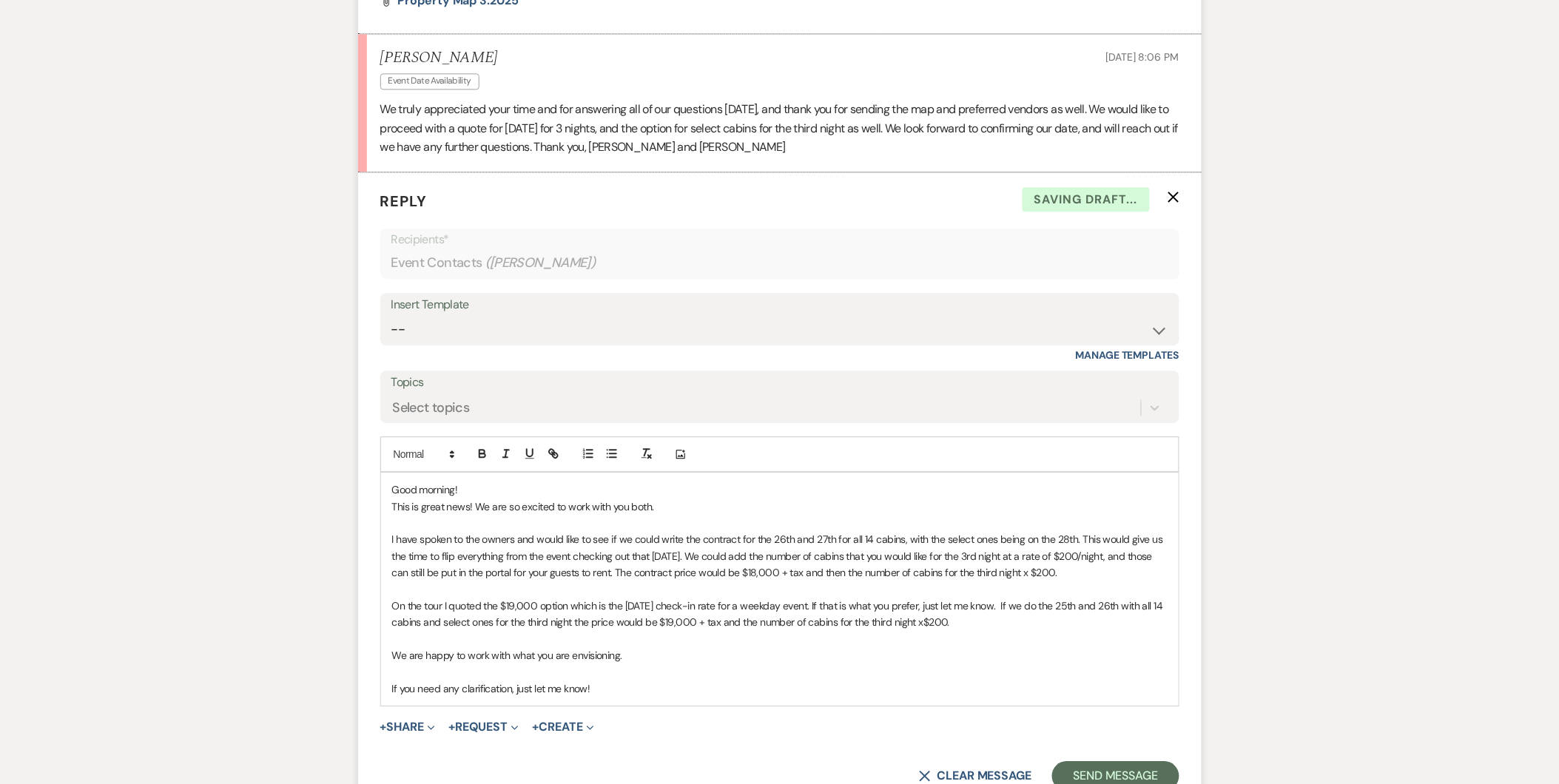
click at [646, 655] on p "We are happy to work with what you are envisioning." at bounding box center [780, 655] width 776 height 16
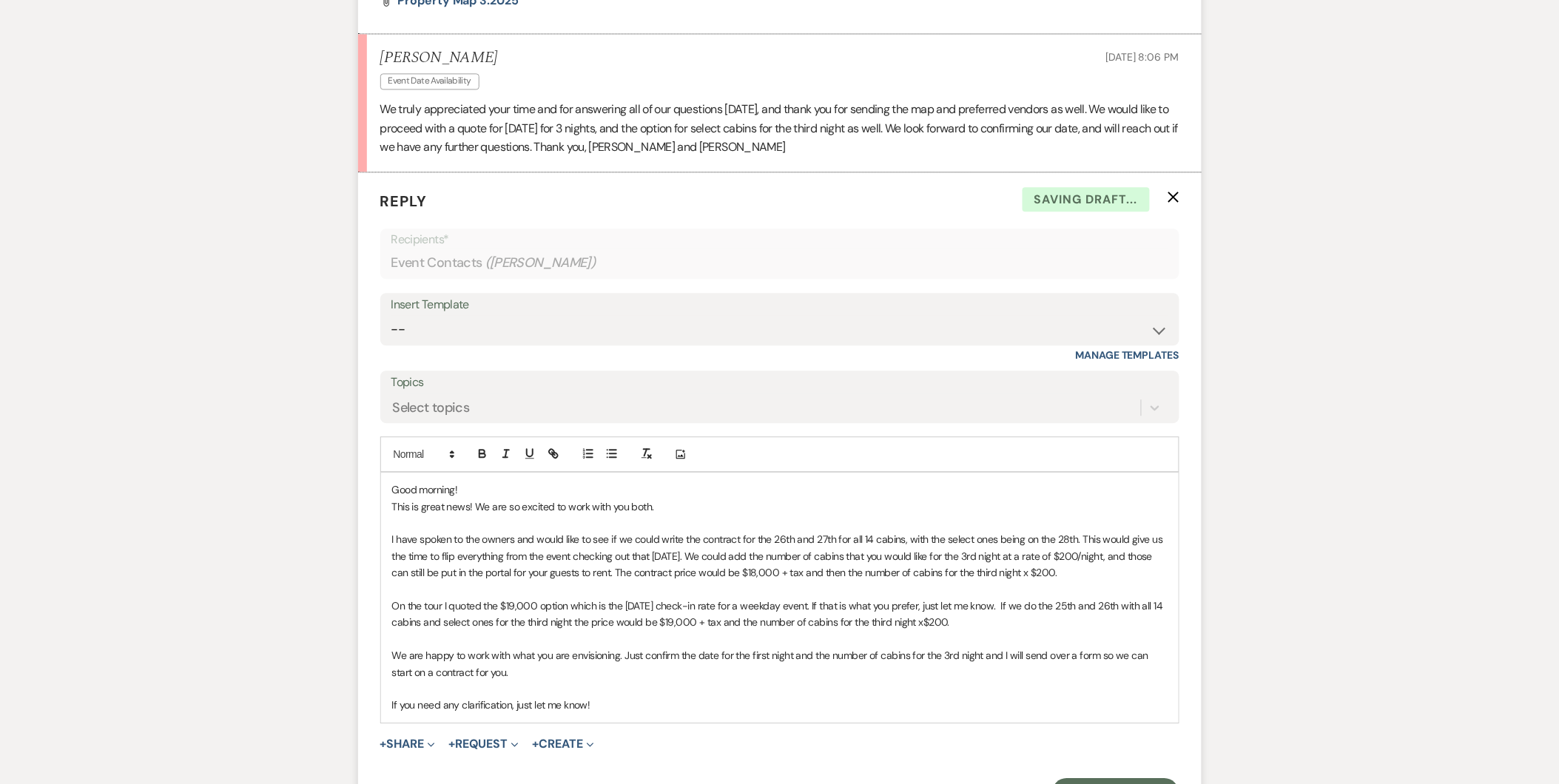
click at [485, 490] on p "Good morning!" at bounding box center [780, 490] width 776 height 16
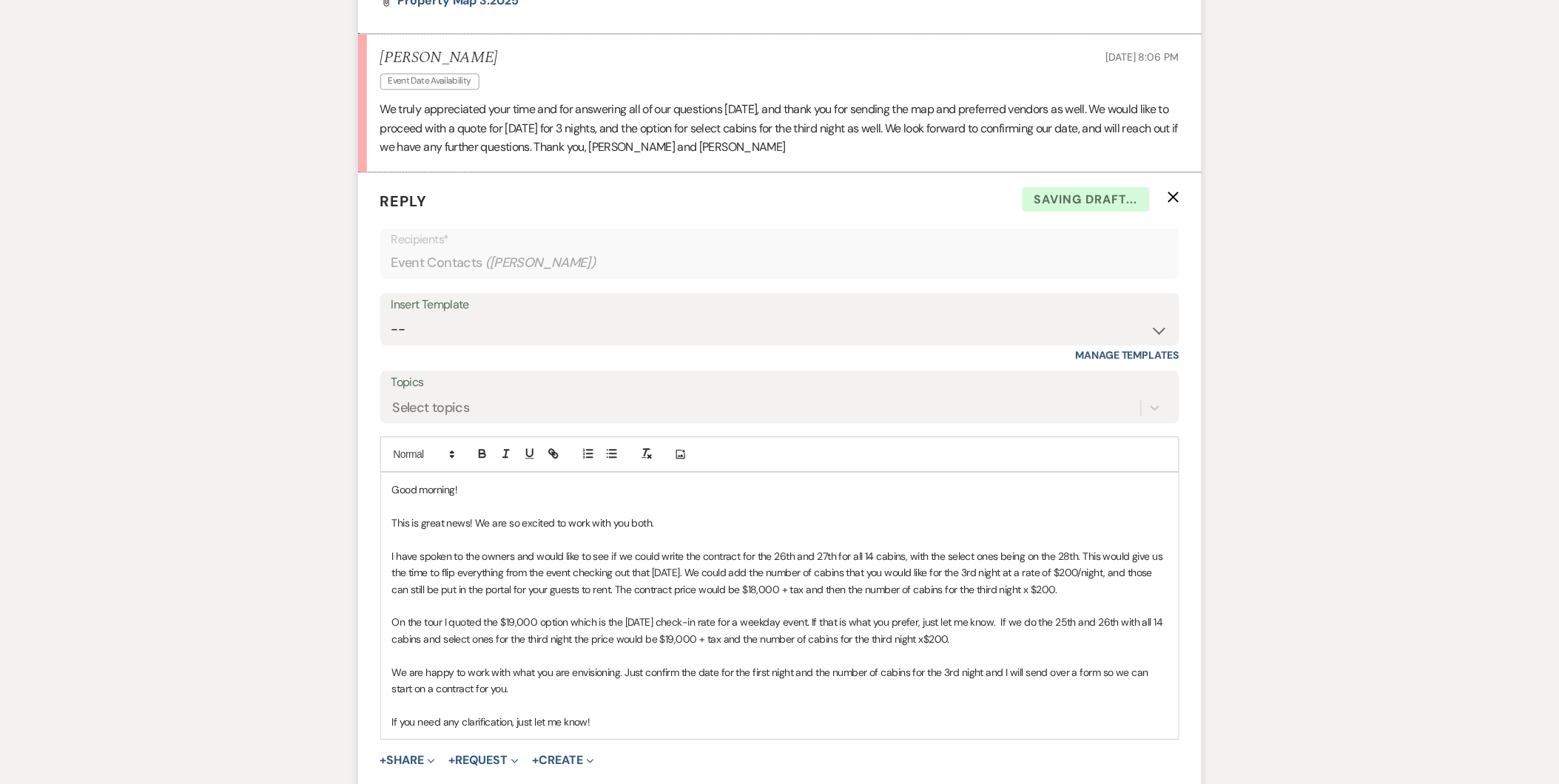
click at [753, 632] on p "On the tour I quoted the $19,000 option which is the [DATE] check-in rate for a…" at bounding box center [780, 630] width 776 height 33
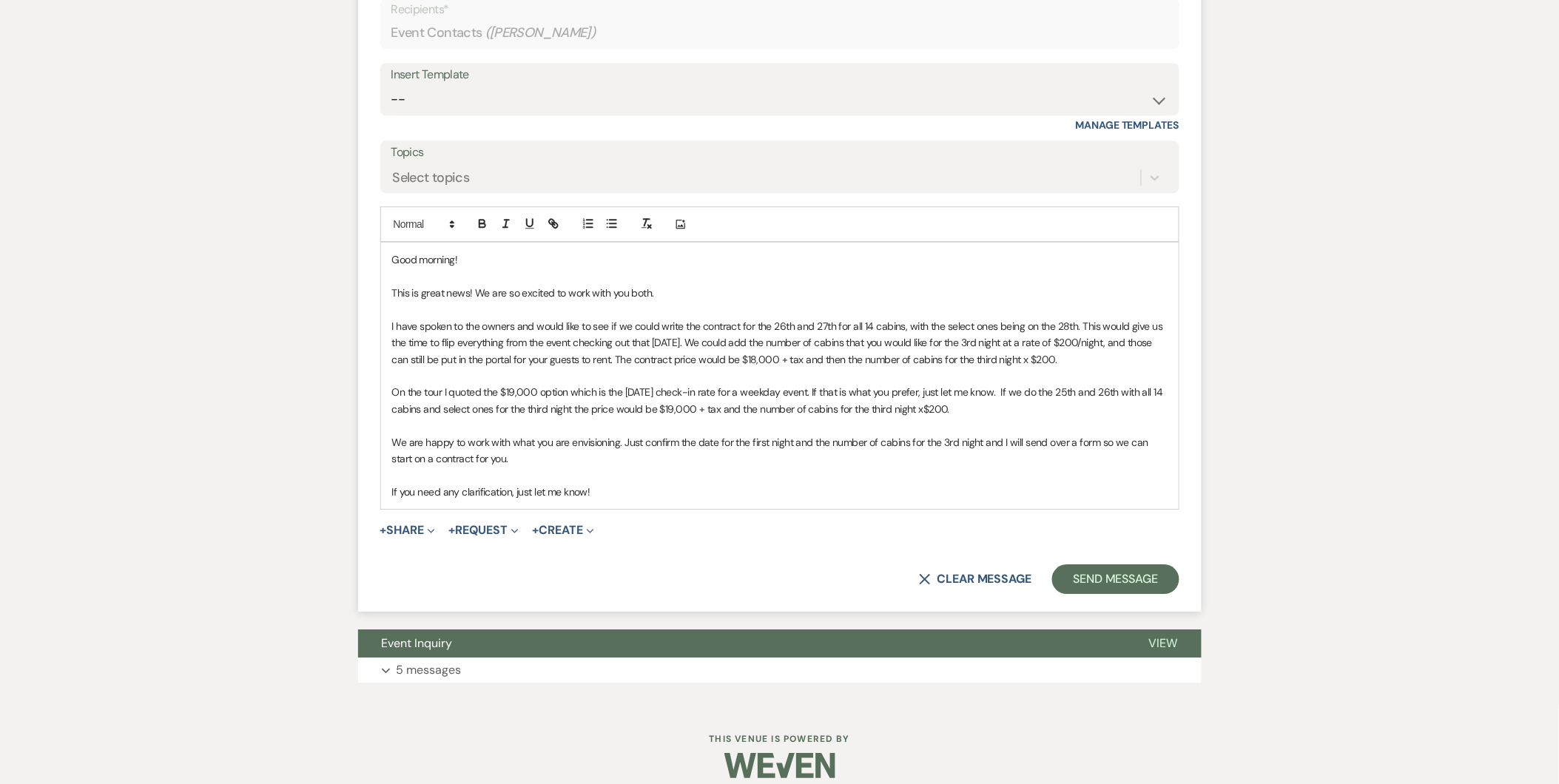
scroll to position [1381, 0]
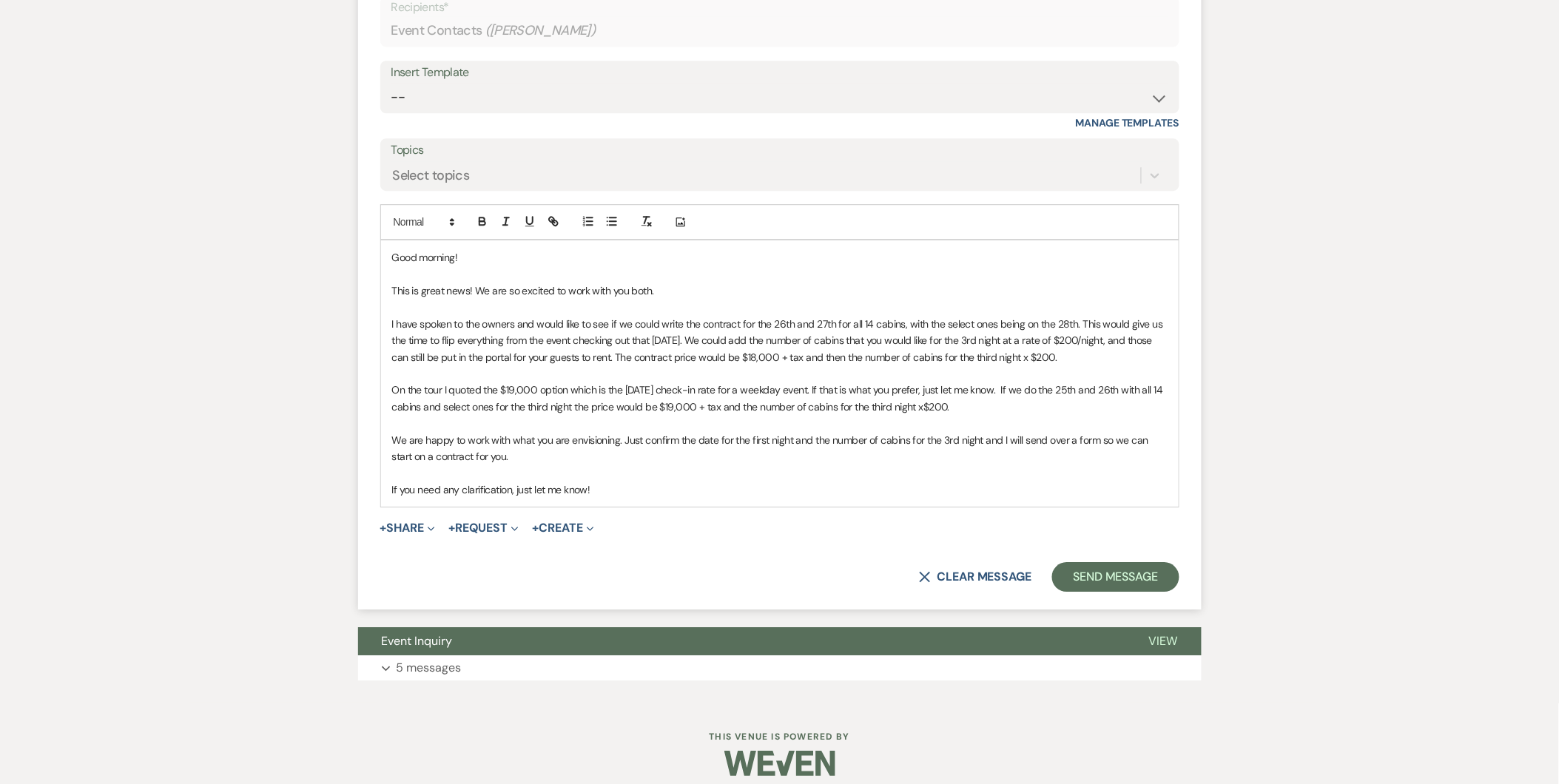
click at [934, 368] on p at bounding box center [780, 373] width 776 height 16
click at [425, 356] on p "I have spoken to the owners and would like to see if we could write the contrac…" at bounding box center [780, 340] width 776 height 49
click at [488, 410] on p "On the tour I quoted the $19,000 option which is the [DATE] check-in rate for a…" at bounding box center [780, 398] width 776 height 33
click at [544, 454] on p "We are happy to work with what you are envisioning. Just confirm the date for t…" at bounding box center [780, 448] width 776 height 33
click at [550, 493] on p "If you need any clarification, just let me know!" at bounding box center [780, 490] width 776 height 16
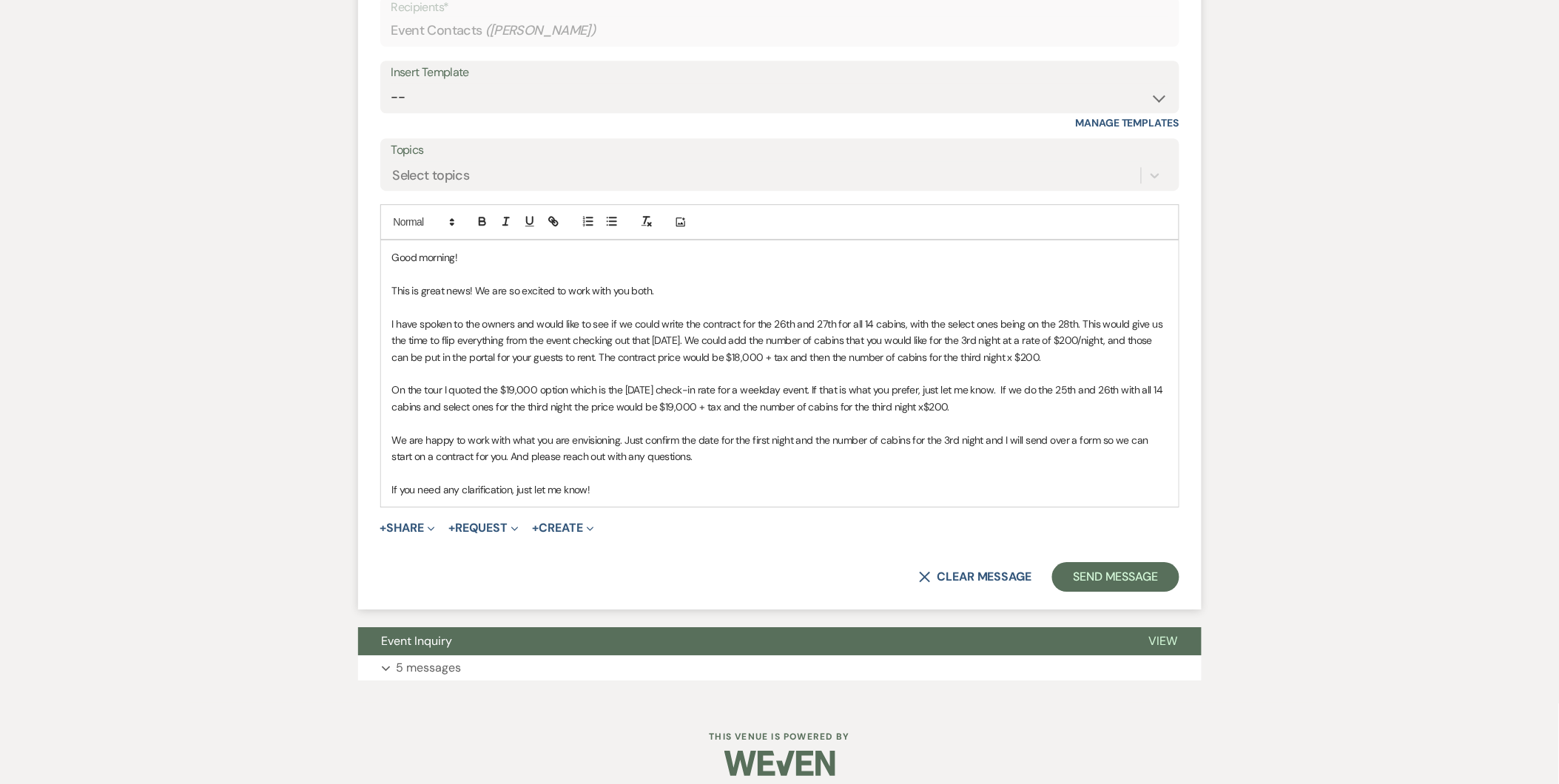
click at [550, 493] on p "If you need any clarification, just let me know!" at bounding box center [780, 490] width 776 height 16
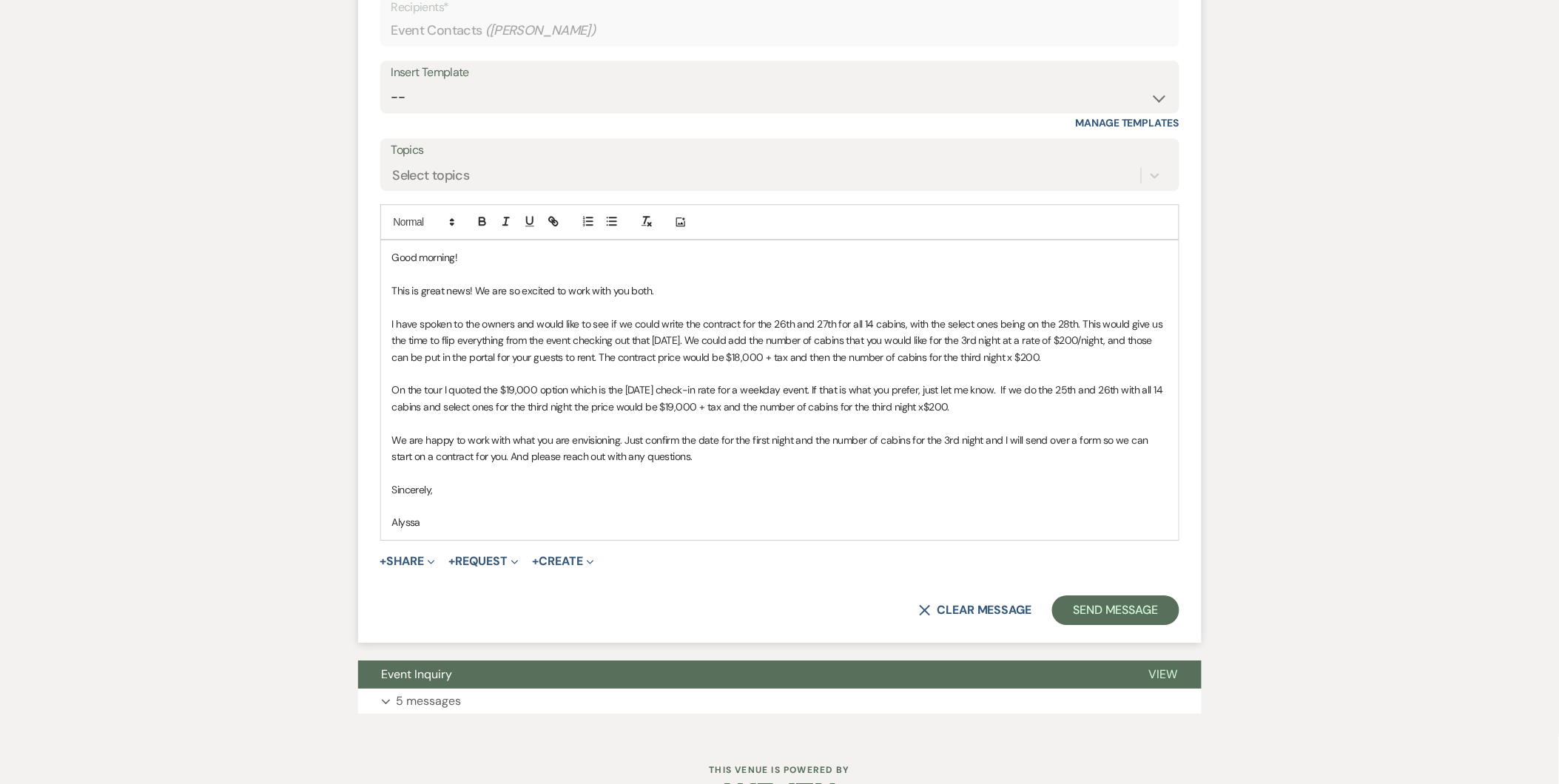
click at [713, 465] on p at bounding box center [780, 473] width 776 height 16
click at [709, 454] on p "We are happy to work with what you are envisioning. Just confirm the date for t…" at bounding box center [780, 448] width 776 height 33
click at [1120, 599] on button "Send Message" at bounding box center [1115, 610] width 126 height 30
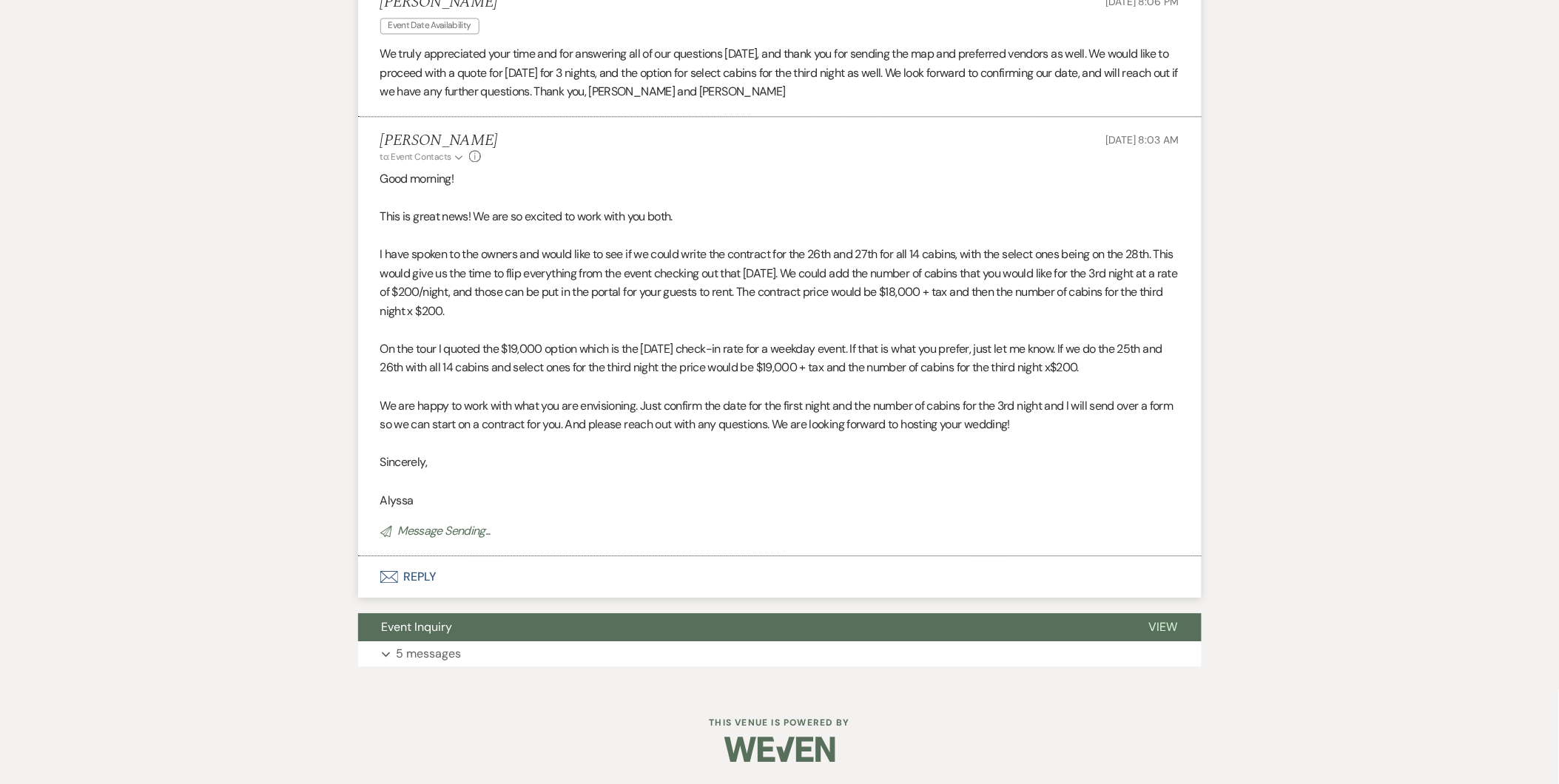
scroll to position [1173, 0]
